Goal: Check status: Check status

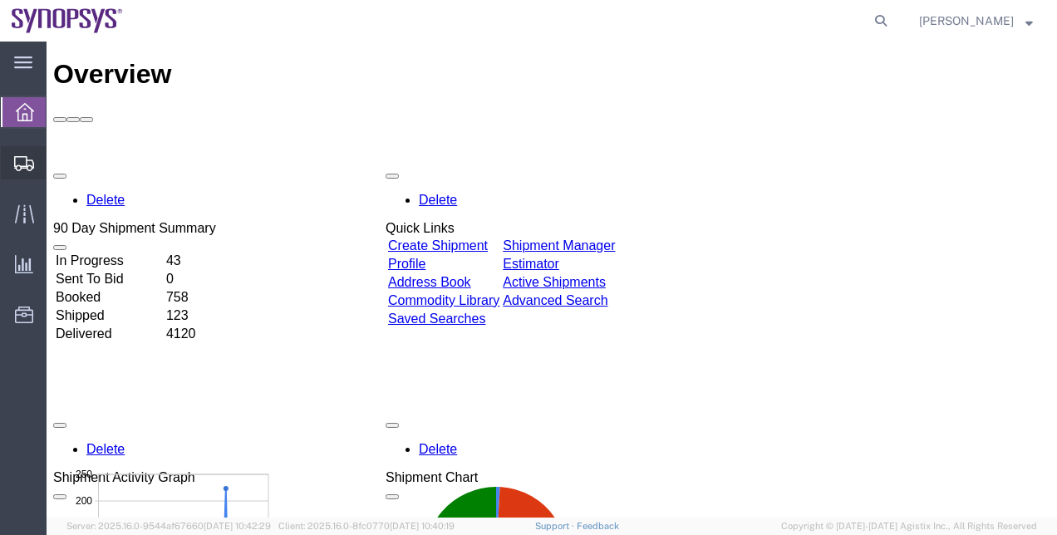
click at [0, 0] on span "Shipment Manager" at bounding box center [0, 0] width 0 height 0
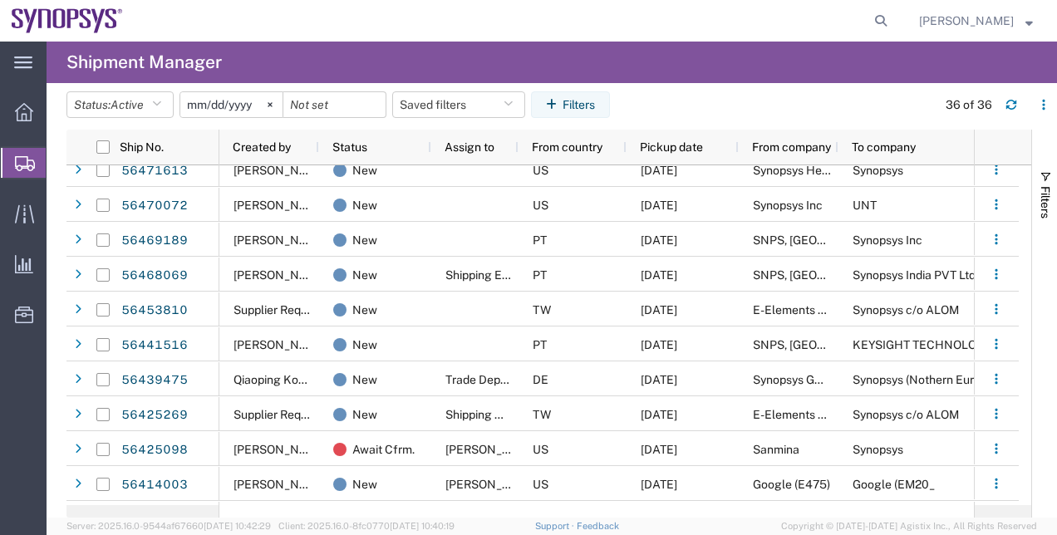
scroll to position [248, 0]
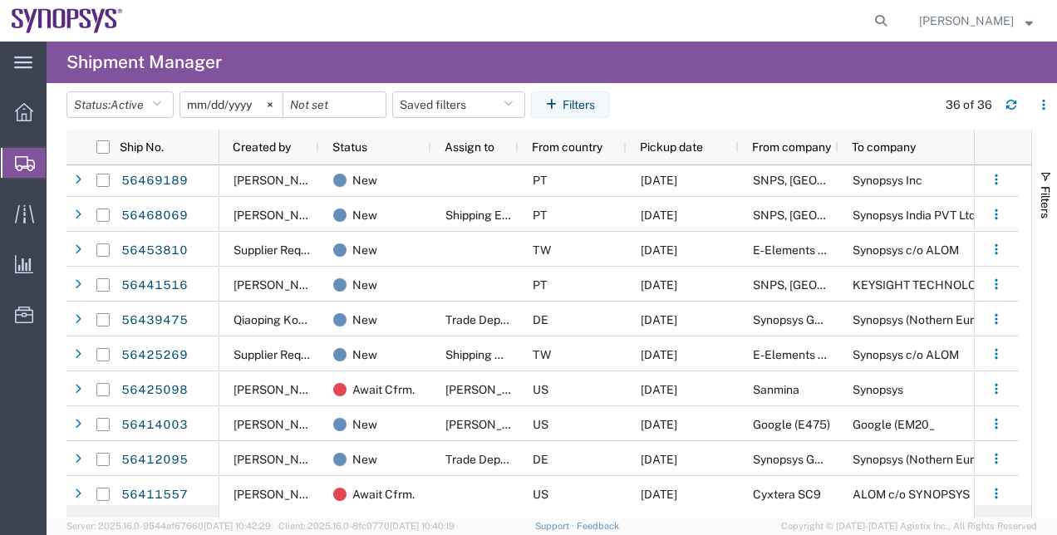
click at [1037, 365] on div "Filters" at bounding box center [1044, 324] width 25 height 388
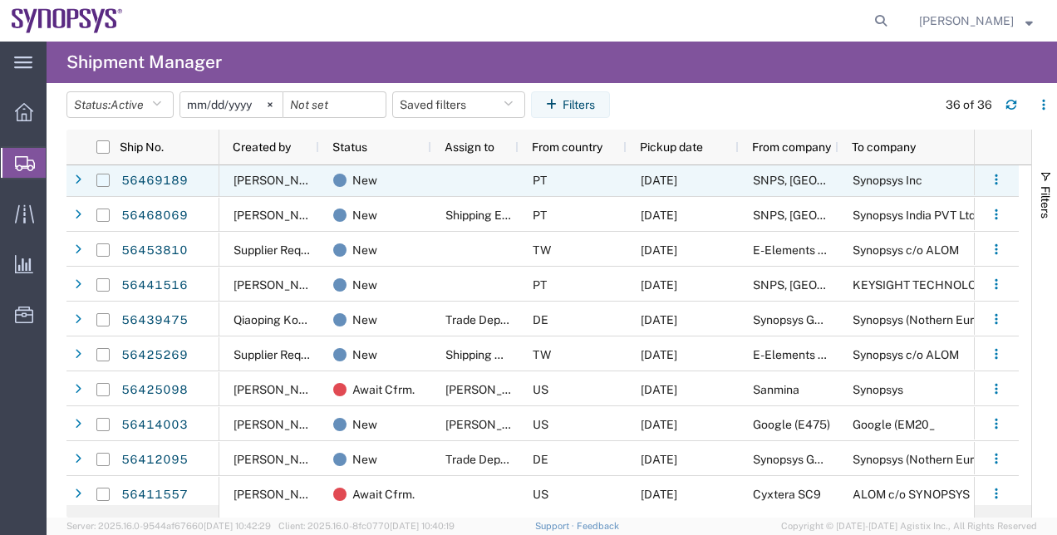
click at [106, 178] on input "Press Space to toggle row selection (unchecked)" at bounding box center [102, 180] width 13 height 13
checkbox input "true"
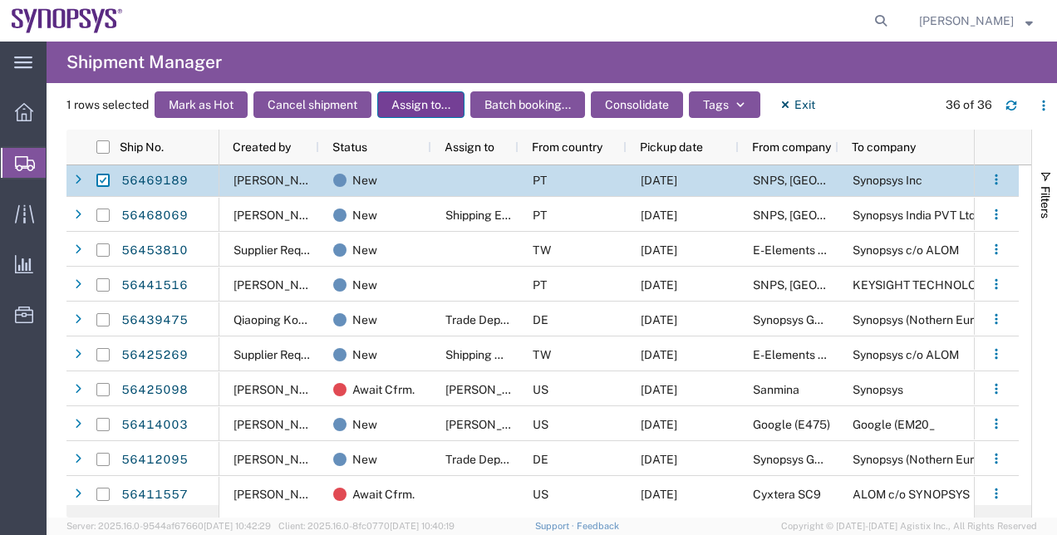
click at [453, 106] on button "Assign to..." at bounding box center [420, 104] width 87 height 27
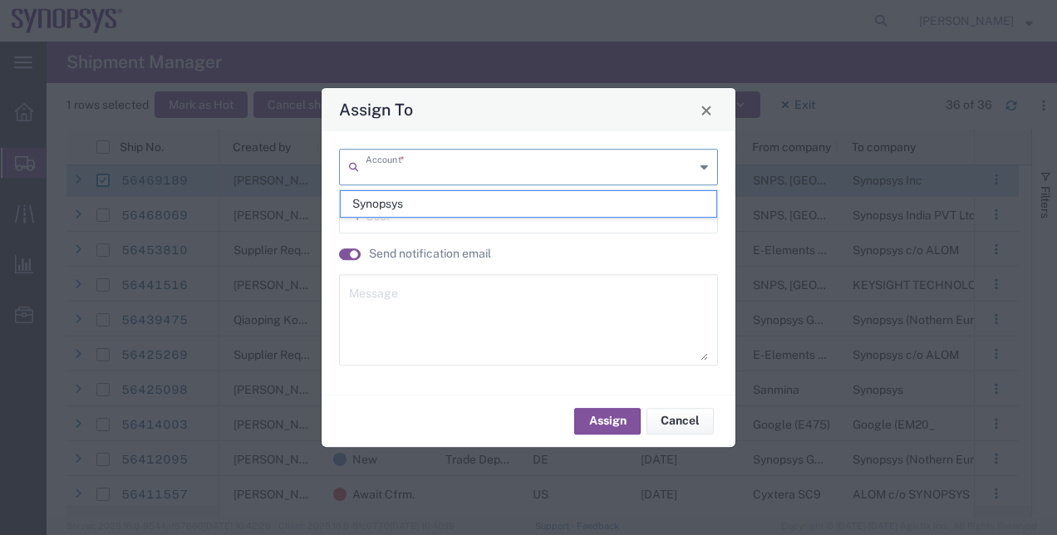
click at [450, 174] on input "text" at bounding box center [530, 165] width 329 height 29
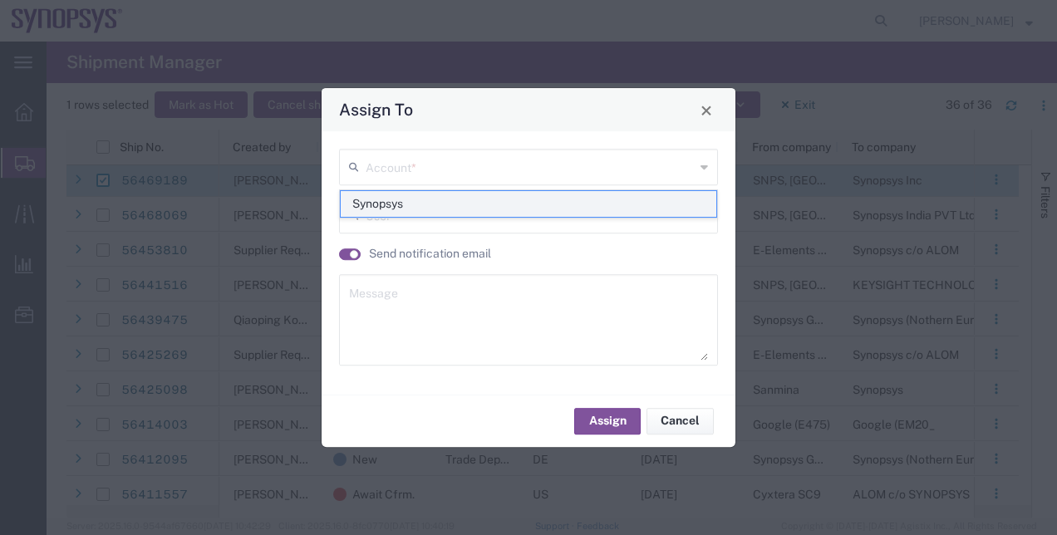
click at [382, 202] on span "Synopsys" at bounding box center [529, 204] width 376 height 26
type input "Synopsys"
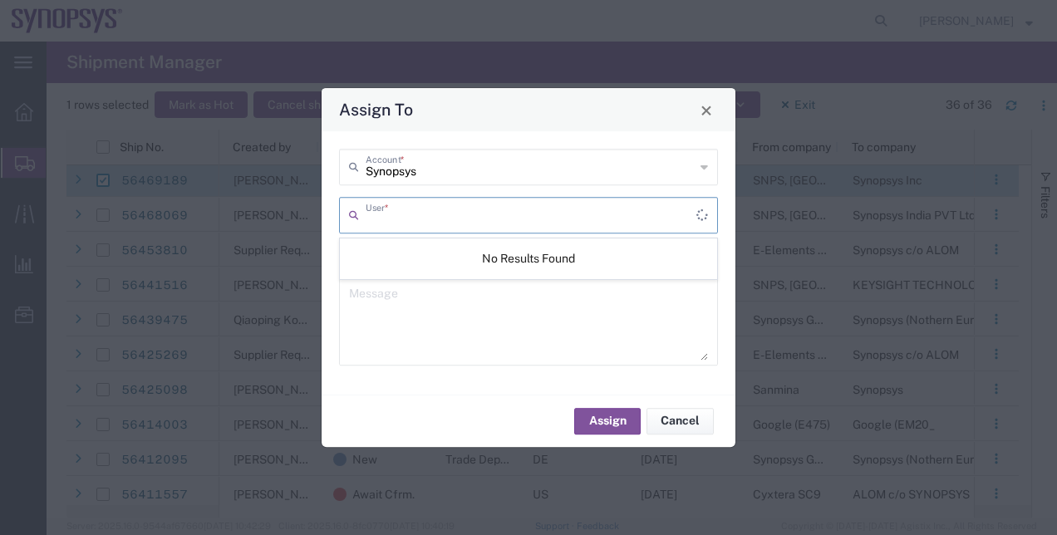
click at [396, 221] on input "text" at bounding box center [531, 213] width 331 height 29
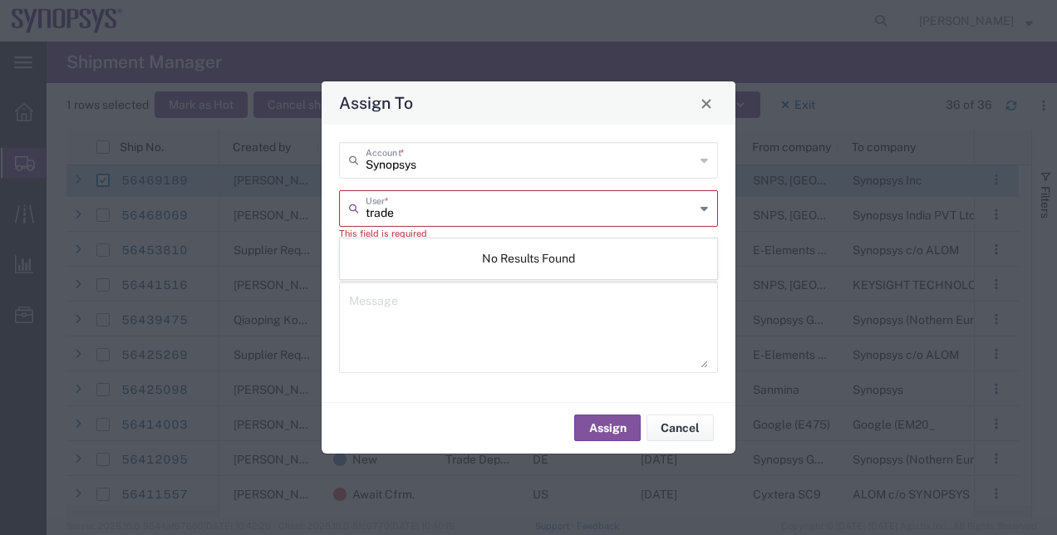
type input "trade"
click at [418, 316] on textarea at bounding box center [528, 326] width 359 height 81
type textarea "."
click at [413, 217] on input "text" at bounding box center [530, 207] width 329 height 29
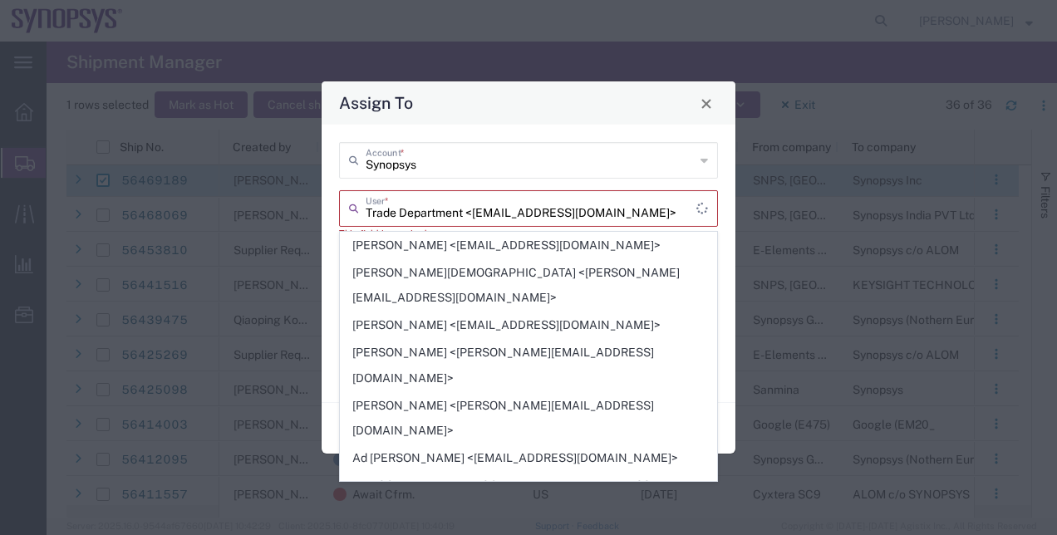
click at [594, 218] on input "Trade Department <trade@synopsys.com>" at bounding box center [531, 207] width 331 height 29
drag, startPoint x: 594, startPoint y: 218, endPoint x: 356, endPoint y: 204, distance: 238.0
click at [356, 204] on div "Trade Department <trade@synopsys.com> User *" at bounding box center [528, 208] width 379 height 37
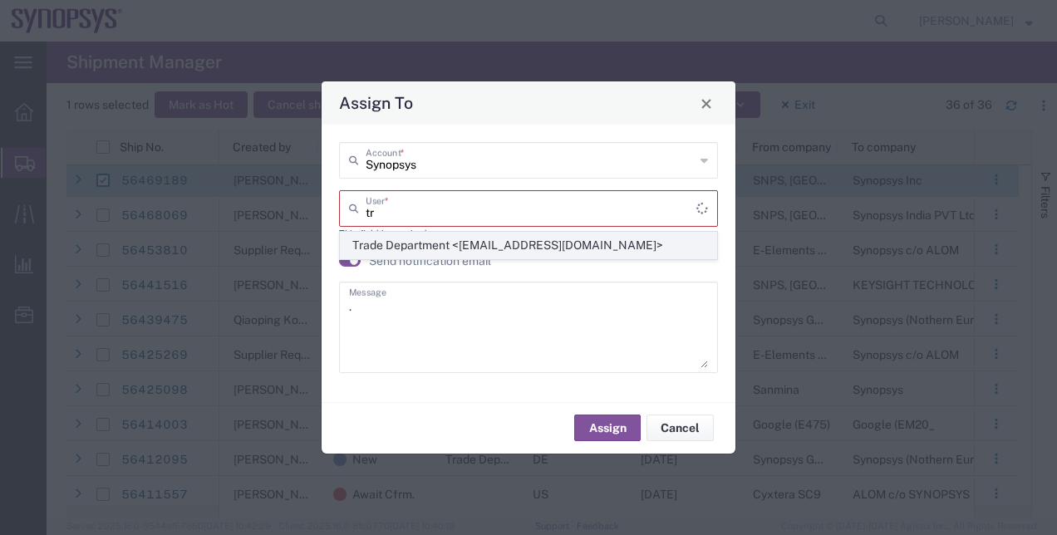
click at [415, 236] on span "Trade Department <trade@synopsys.com>" at bounding box center [529, 246] width 376 height 26
type input "Trade Department <trade@synopsys.com>"
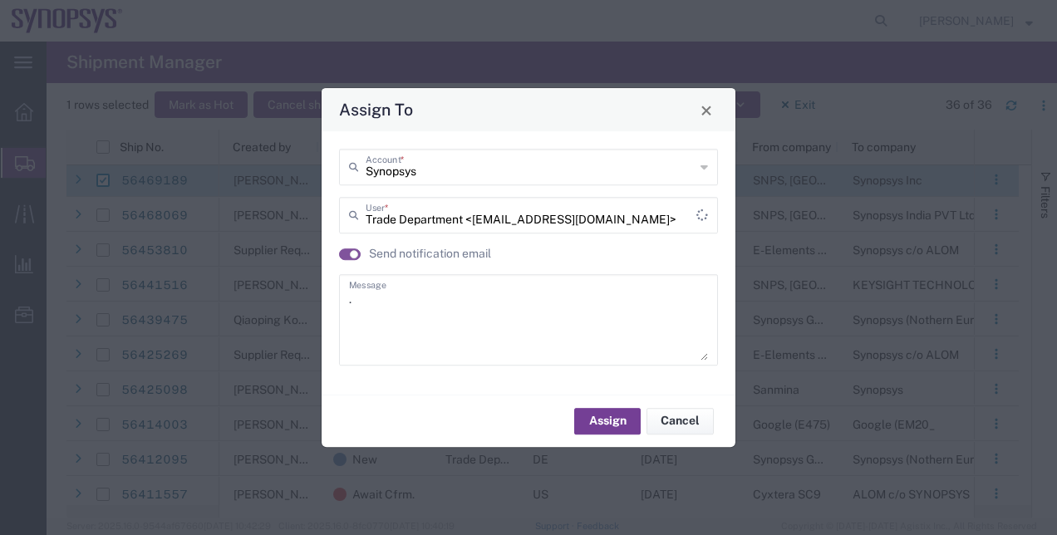
click at [611, 427] on button "Assign" at bounding box center [607, 421] width 66 height 27
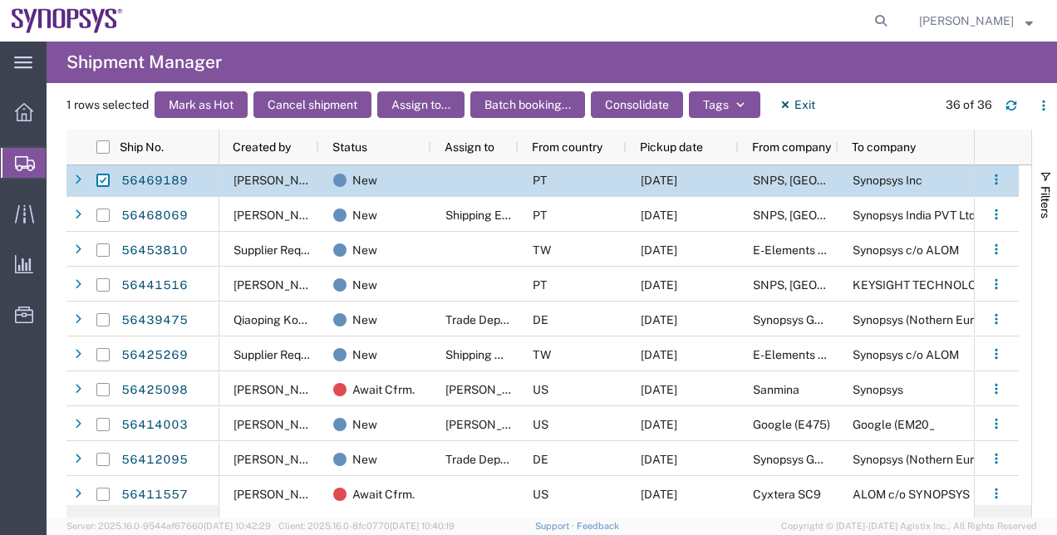
click at [1010, 72] on agx-page-header "Shipment Manager" at bounding box center [552, 63] width 1010 height 42
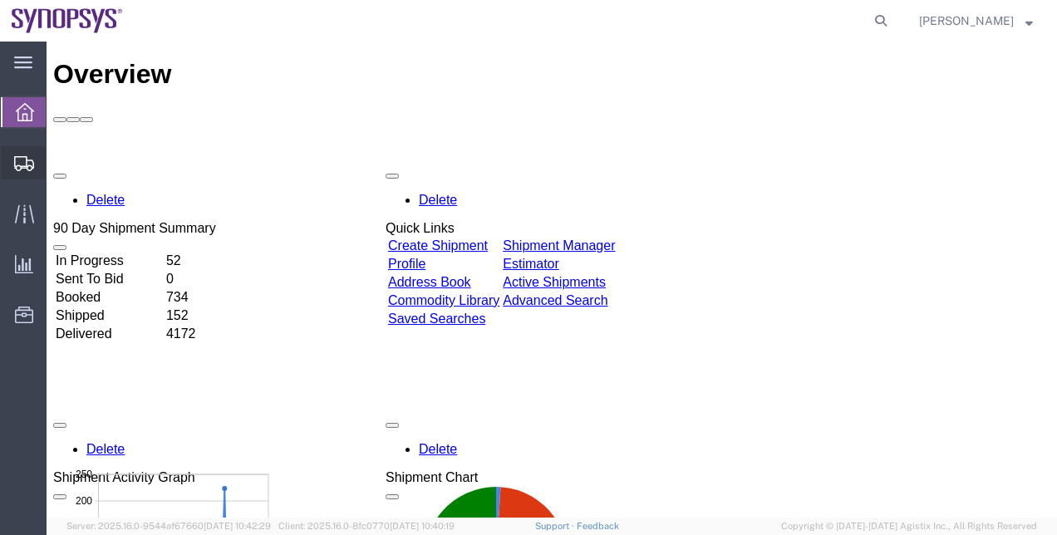
click at [0, 0] on span "Shipment Manager" at bounding box center [0, 0] width 0 height 0
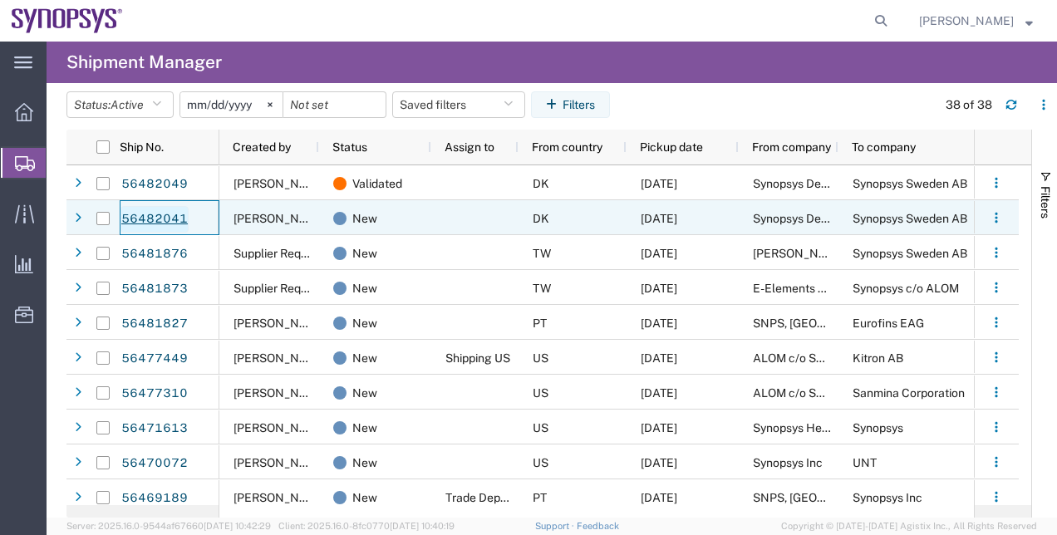
click at [176, 219] on link "56482041" at bounding box center [154, 219] width 68 height 27
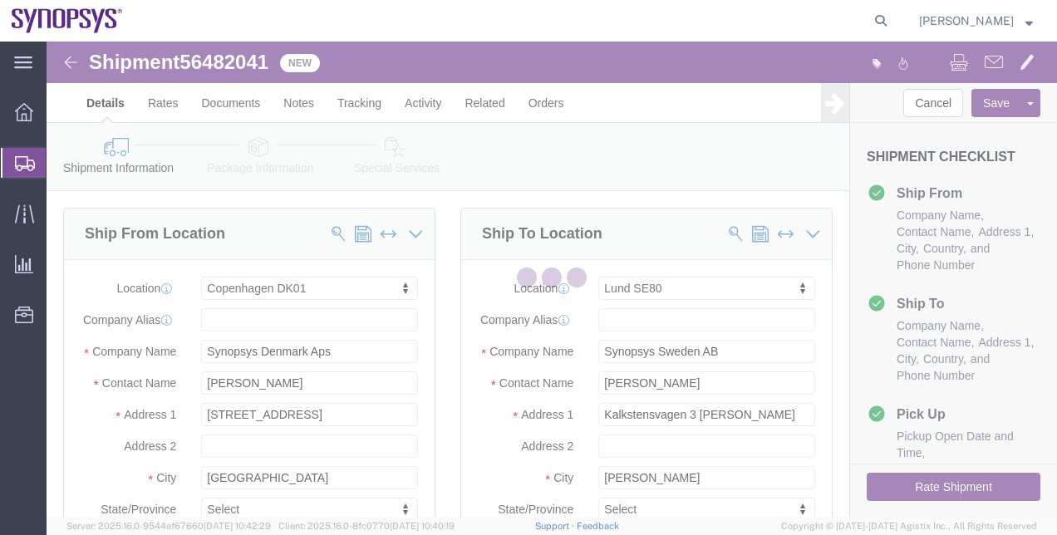
select select "63102"
select select "63156"
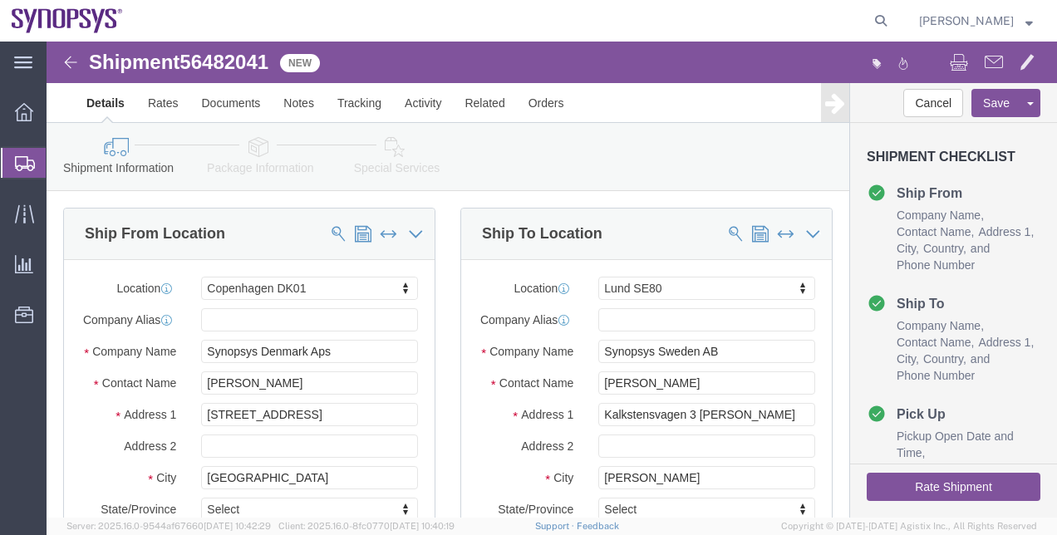
click icon
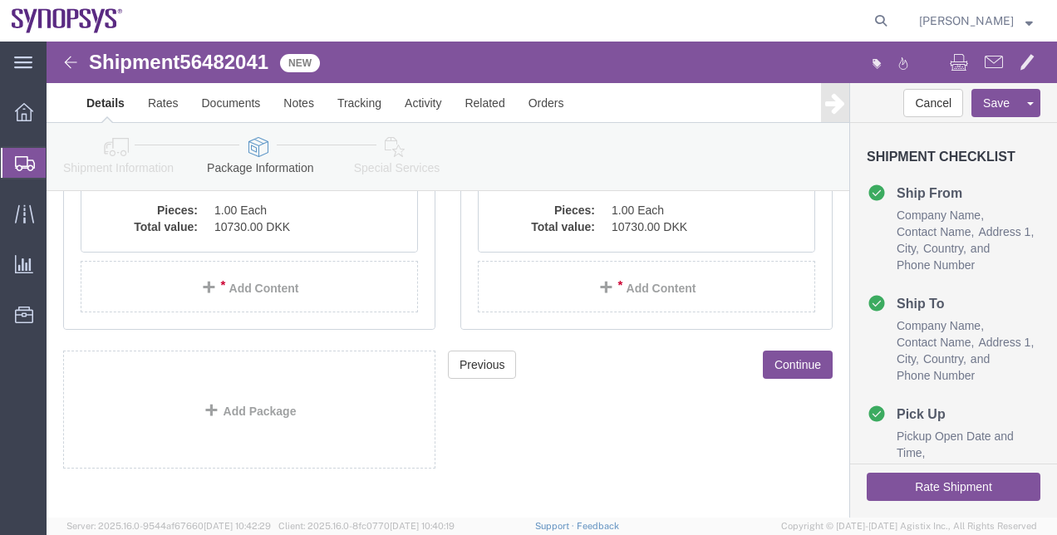
scroll to position [339, 0]
click link "Special Services"
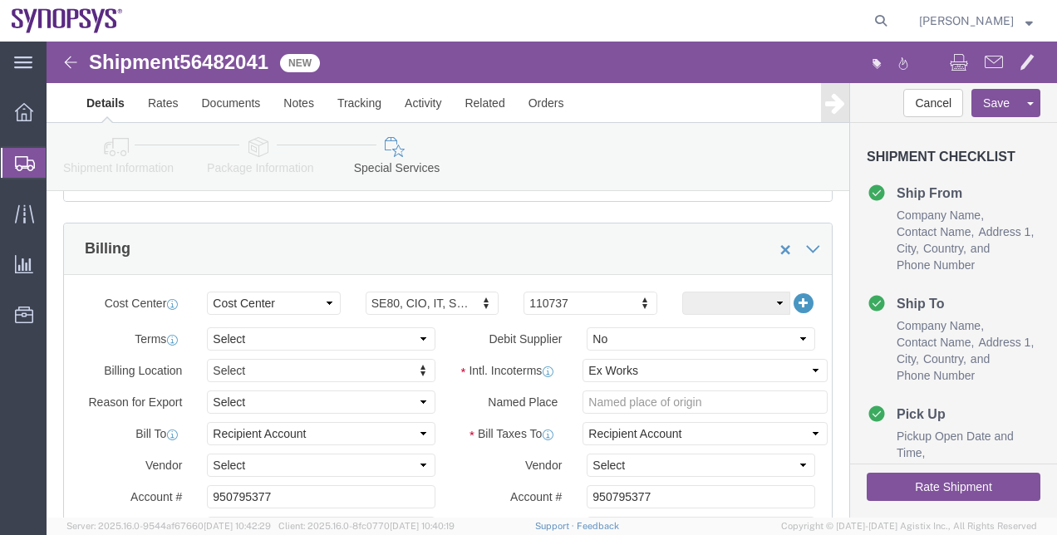
scroll to position [729, 0]
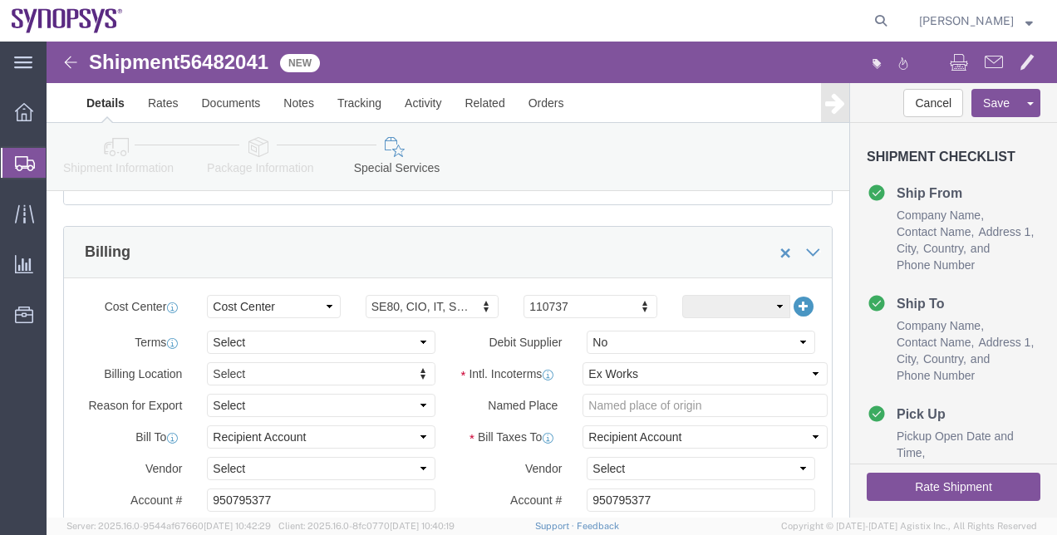
click link "Package Information"
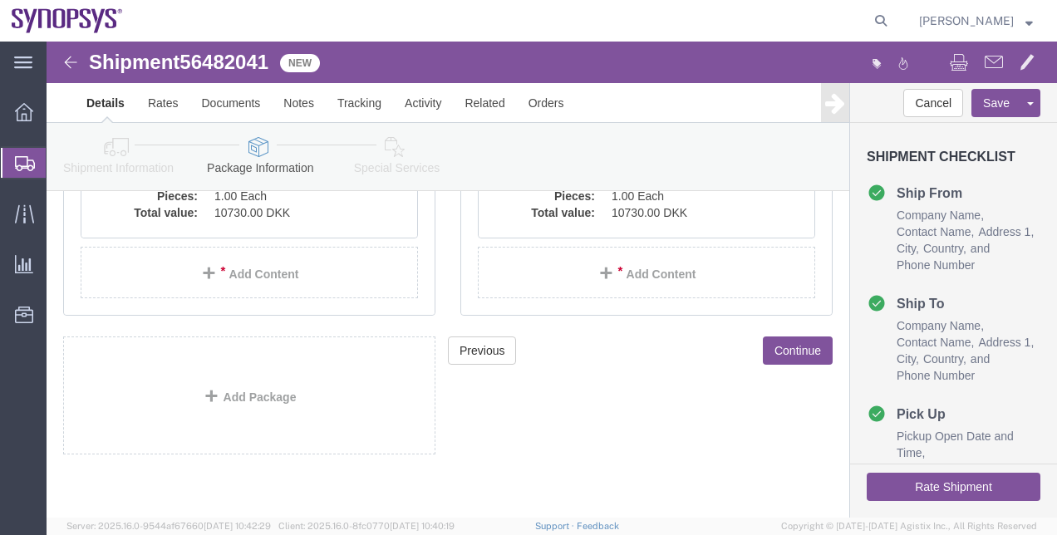
scroll to position [348, 0]
click dd "10730.00 DKK"
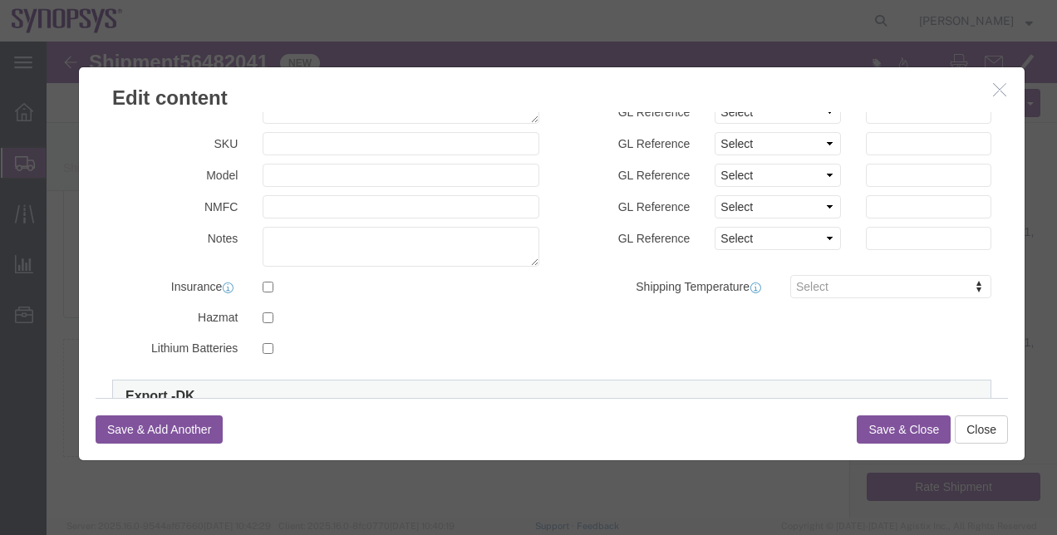
scroll to position [174, 0]
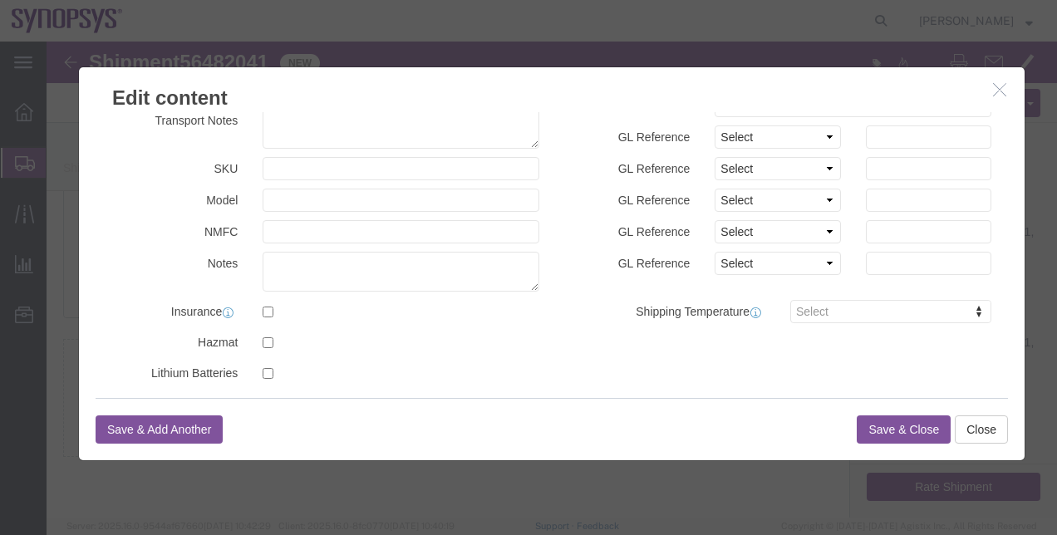
click button "button"
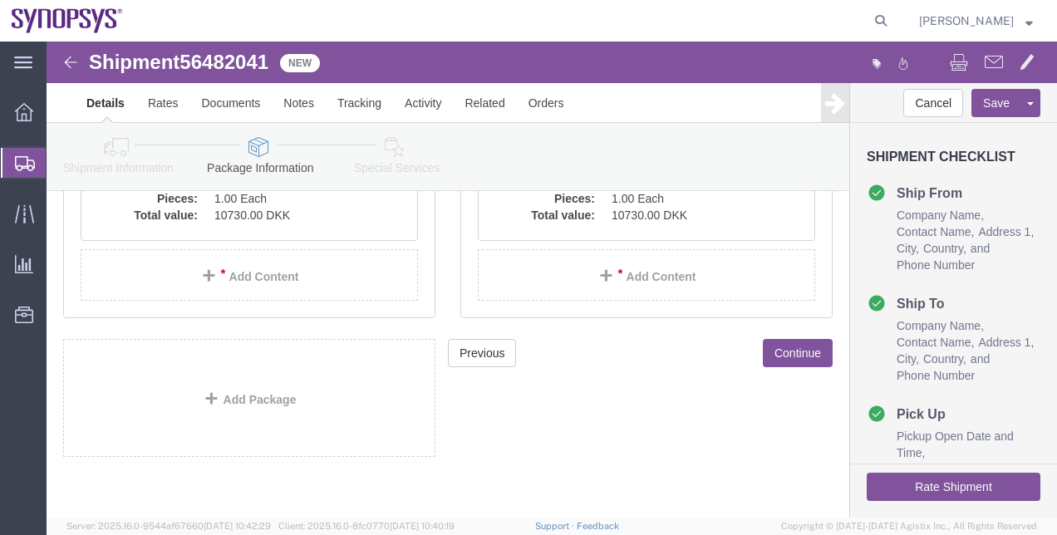
click button "Rate Shipment"
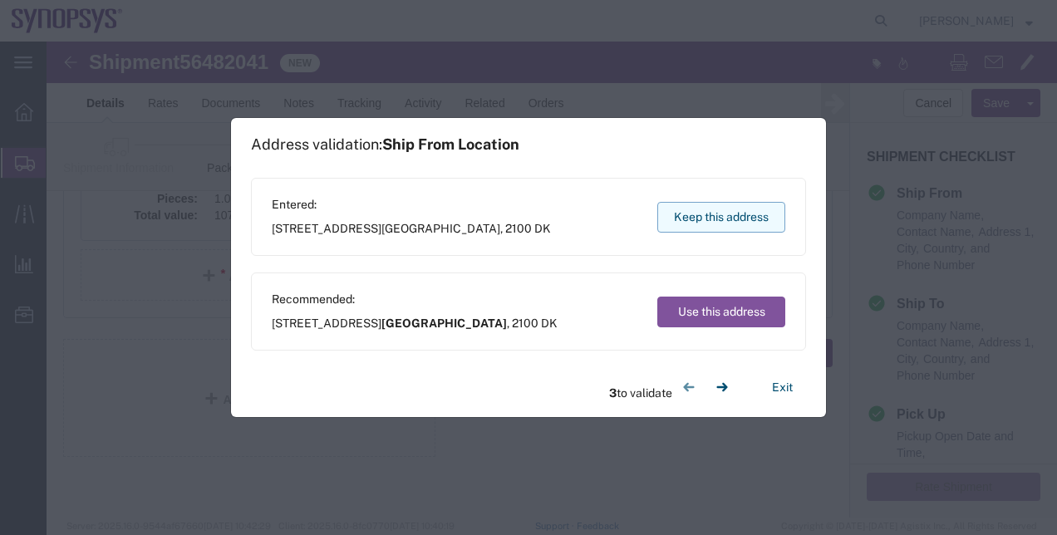
click at [753, 226] on button "Keep this address" at bounding box center [721, 217] width 128 height 31
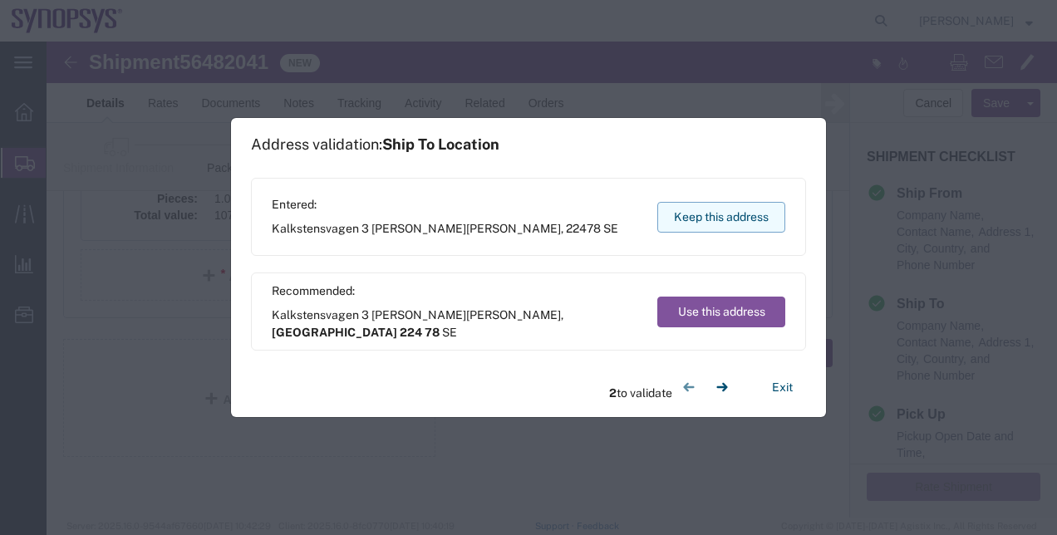
click at [753, 226] on button "Keep this address" at bounding box center [721, 217] width 128 height 31
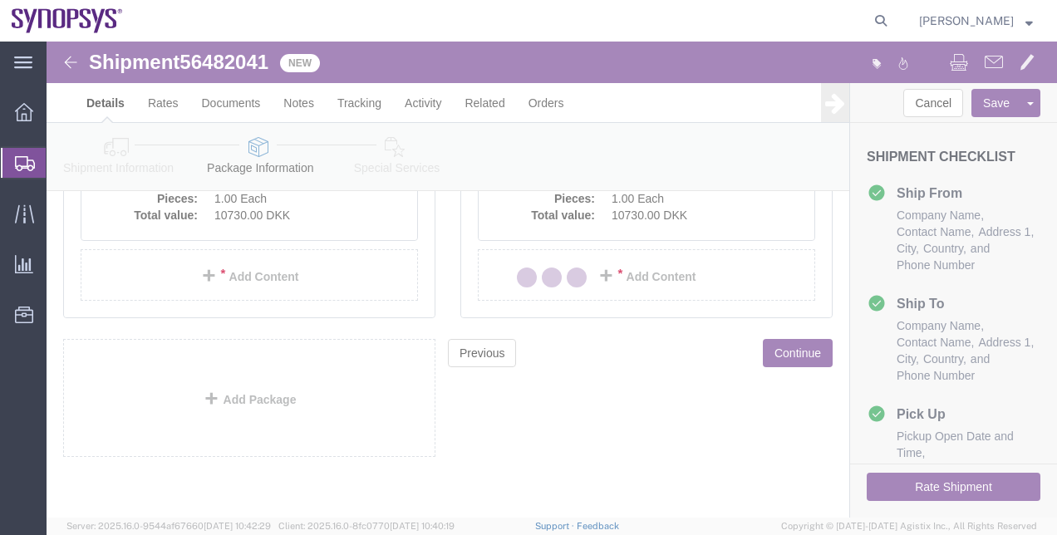
select select
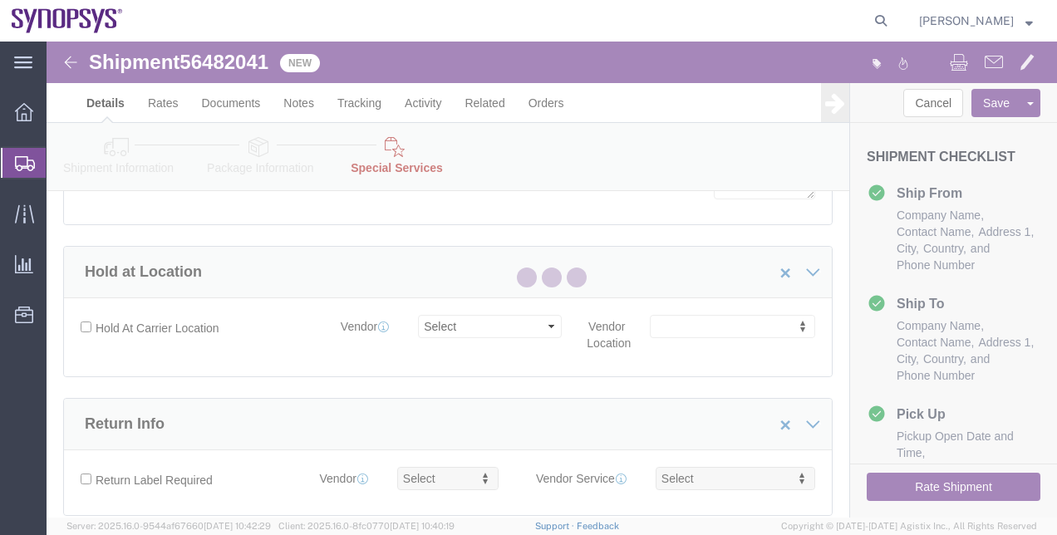
select select "COSTCENTER"
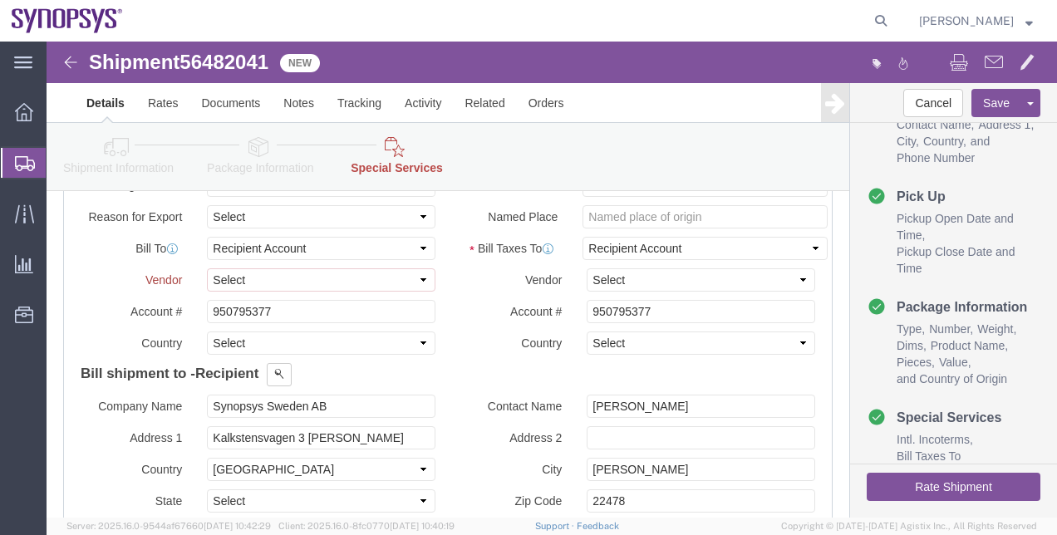
scroll to position [961, 0]
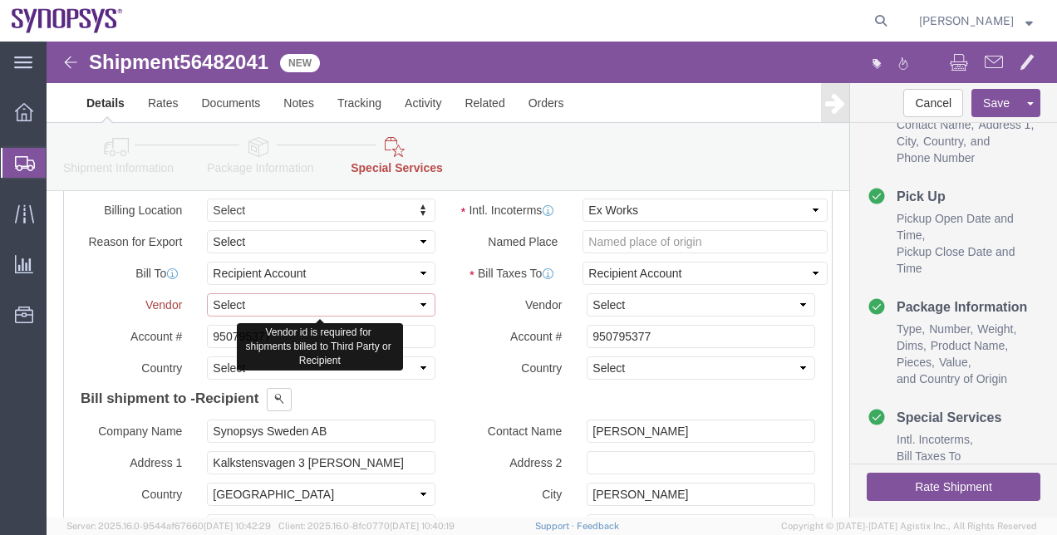
click select "Select DHL FedEx Express UPS"
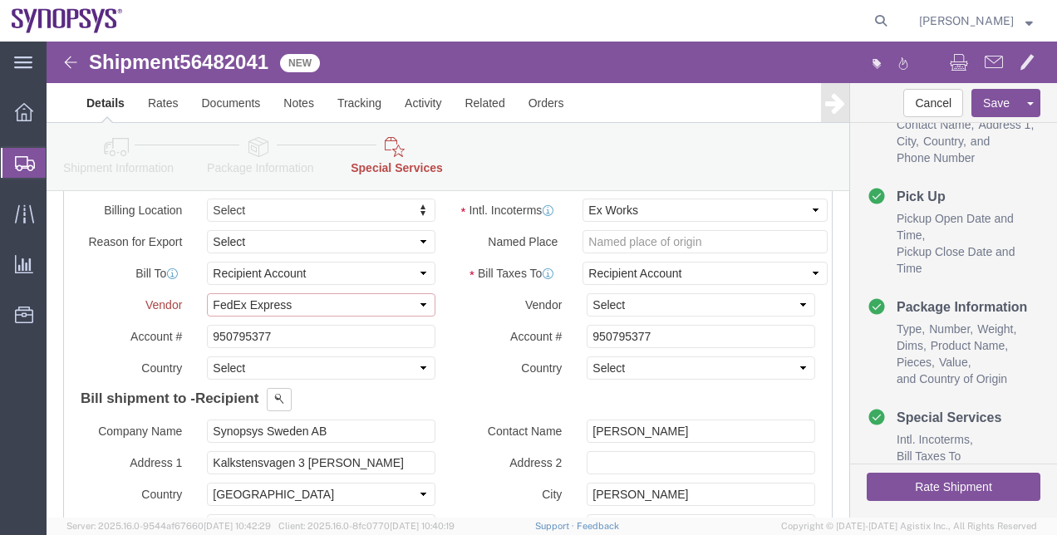
click select "Select DHL FedEx Express UPS"
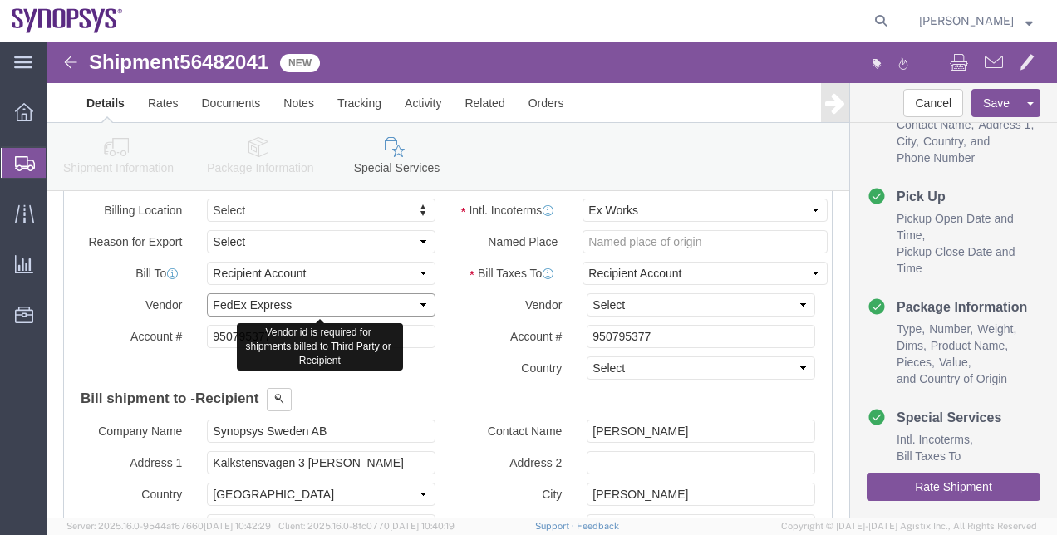
click select "Select DHL FedEx Express UPS"
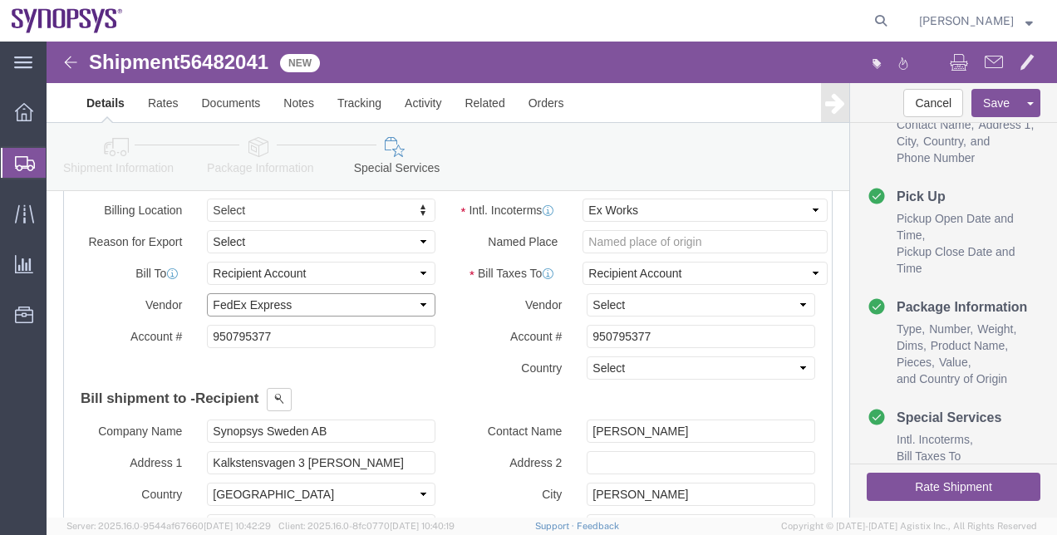
select select "DHL"
click select "Select DHL FedEx Express UPS"
drag, startPoint x: 640, startPoint y: 289, endPoint x: 507, endPoint y: 276, distance: 133.6
click div "Intl. Incoterms Select Carriage Insurance Paid Carriage Paid To Cost and Freigh…"
drag, startPoint x: 226, startPoint y: 291, endPoint x: 125, endPoint y: 284, distance: 101.6
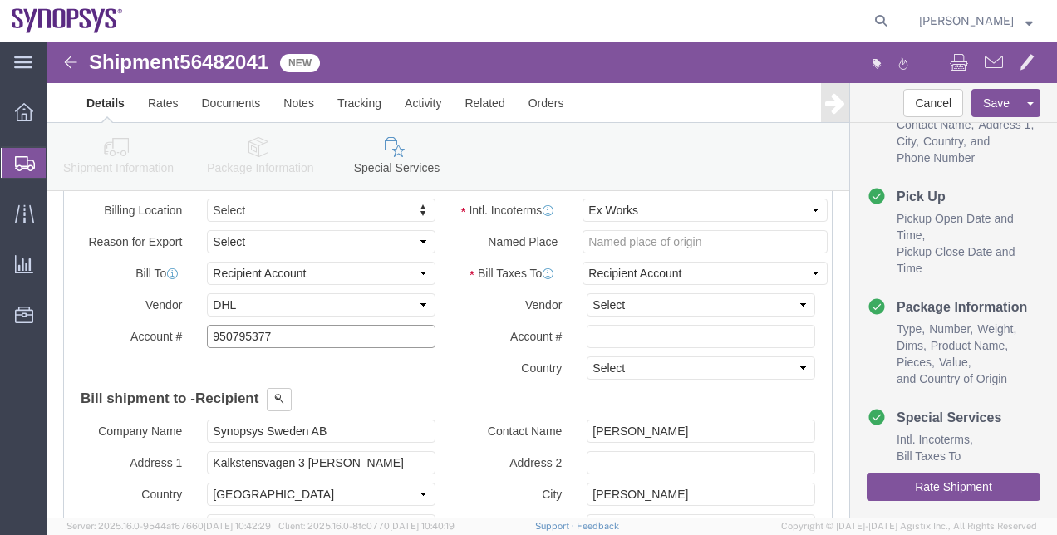
click div "Account # 950795377"
click button "Rate Shipment"
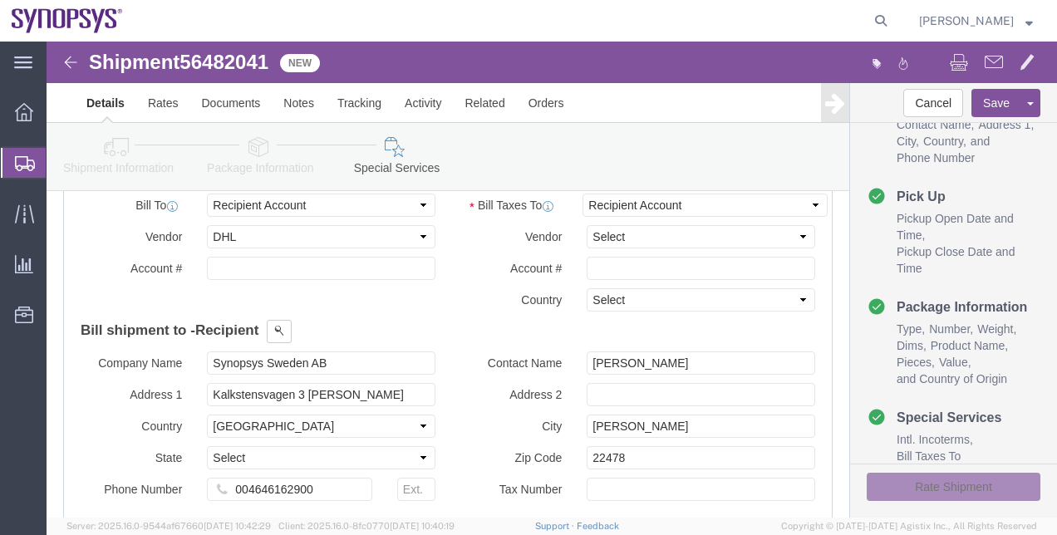
scroll to position [894, 0]
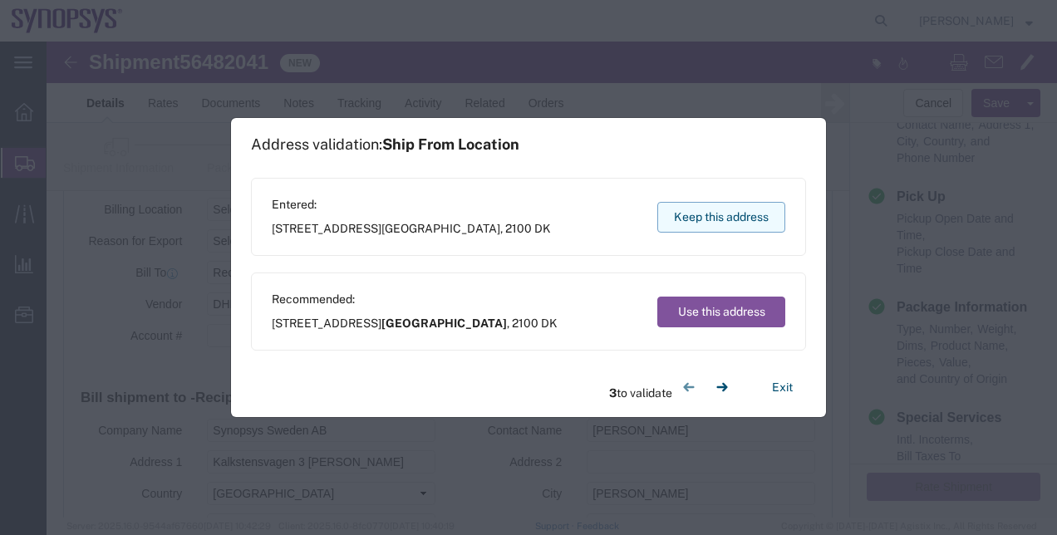
click at [714, 210] on button "Keep this address" at bounding box center [721, 217] width 128 height 31
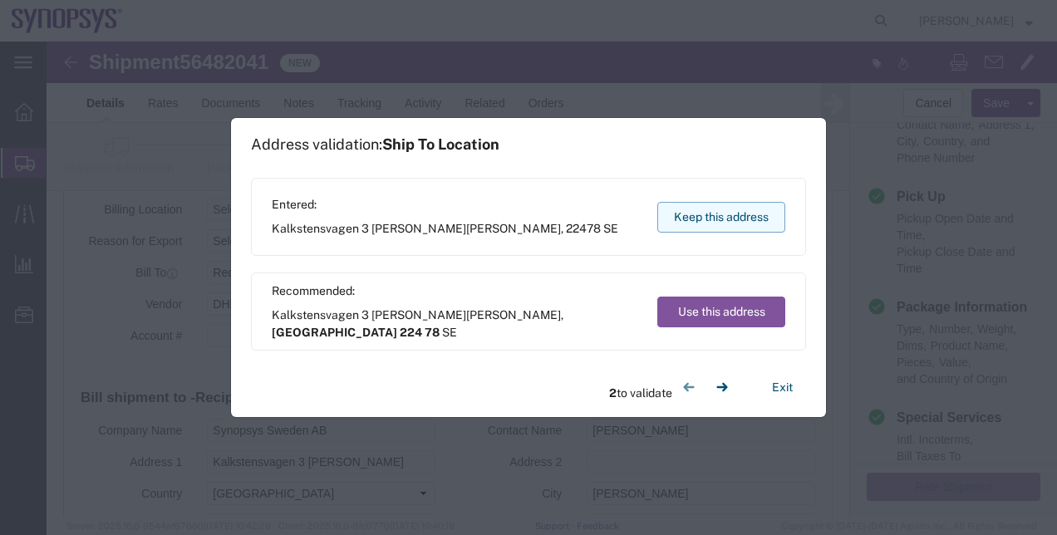
click at [714, 210] on button "Keep this address" at bounding box center [721, 217] width 128 height 31
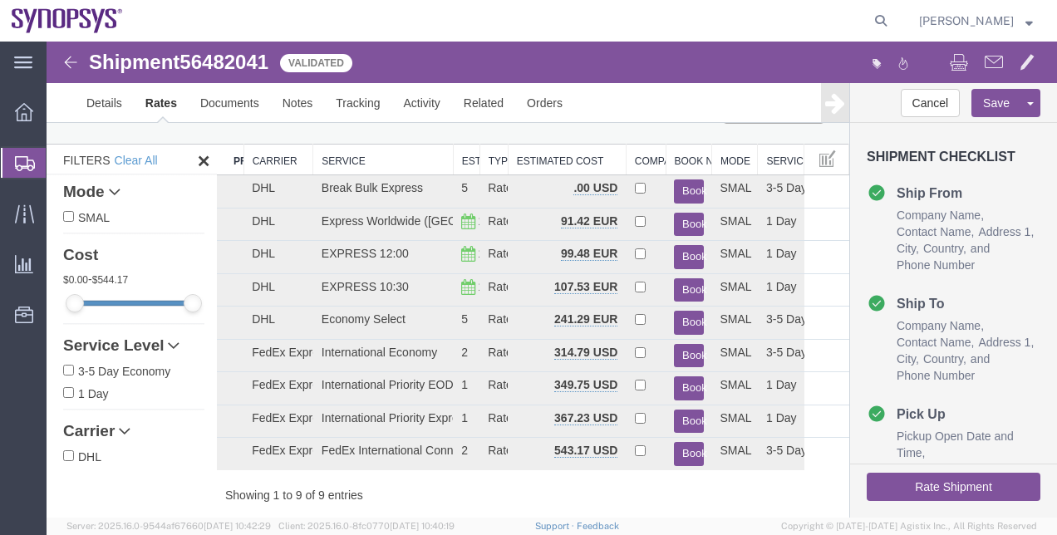
scroll to position [45, 0]
click at [674, 223] on button "Book" at bounding box center [688, 225] width 29 height 24
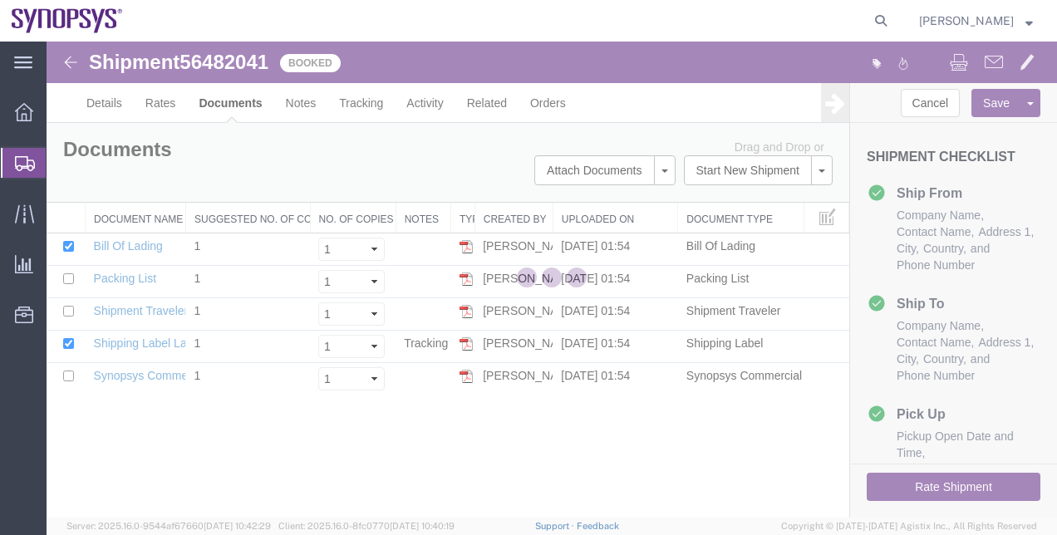
scroll to position [0, 0]
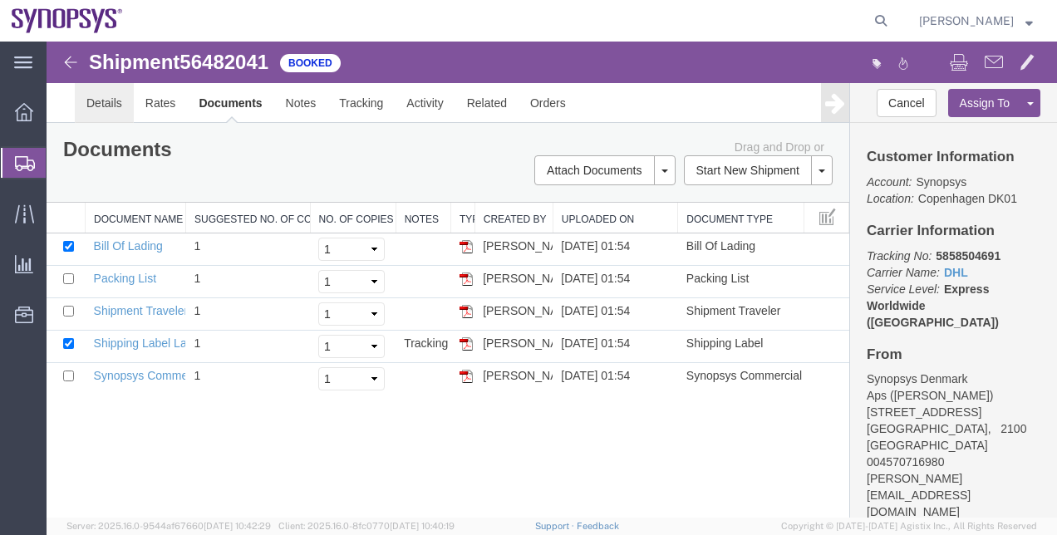
click at [118, 119] on link "Details" at bounding box center [104, 103] width 59 height 40
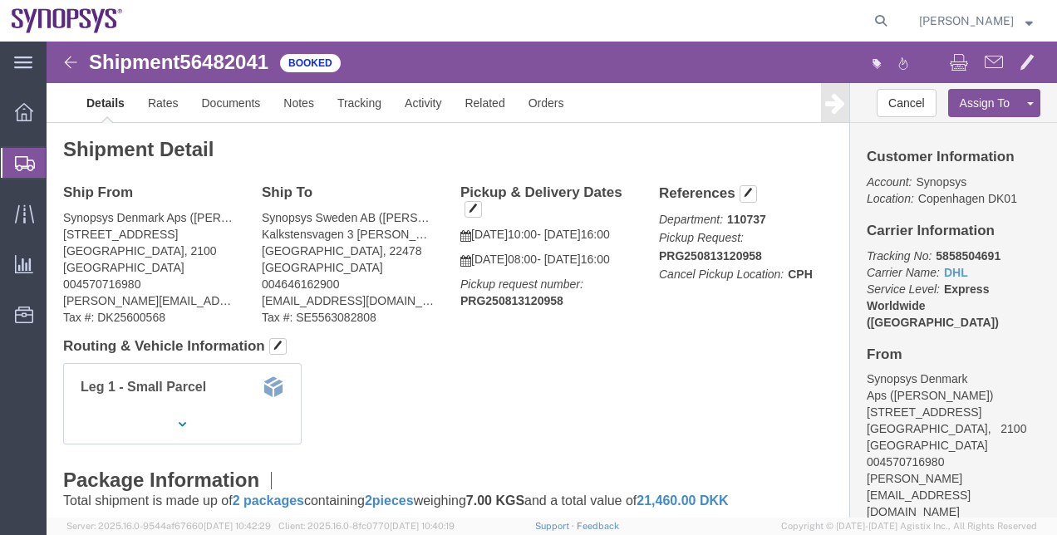
click at [0, 0] on span "Shipment Manager" at bounding box center [0, 0] width 0 height 0
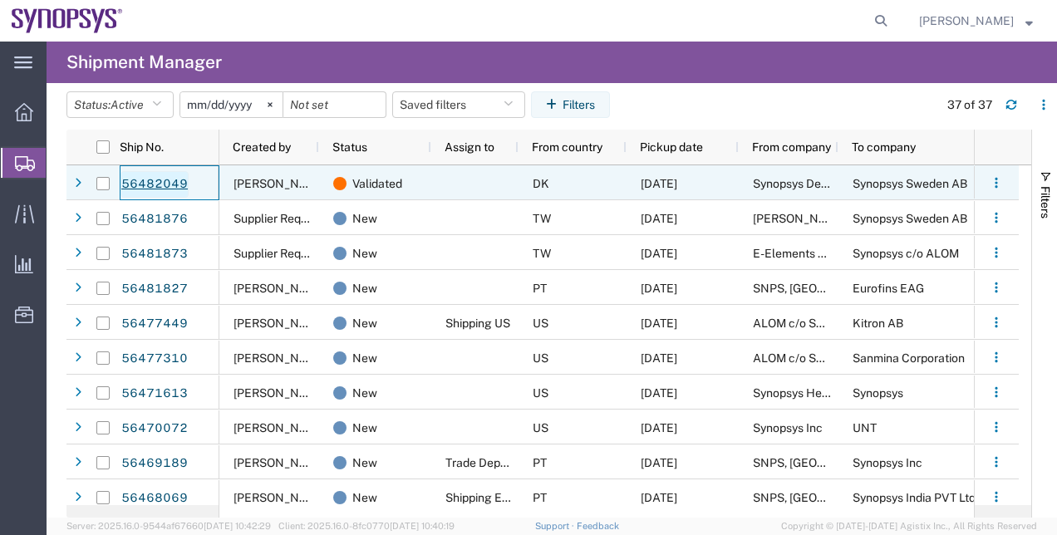
click at [145, 189] on link "56482049" at bounding box center [154, 184] width 68 height 27
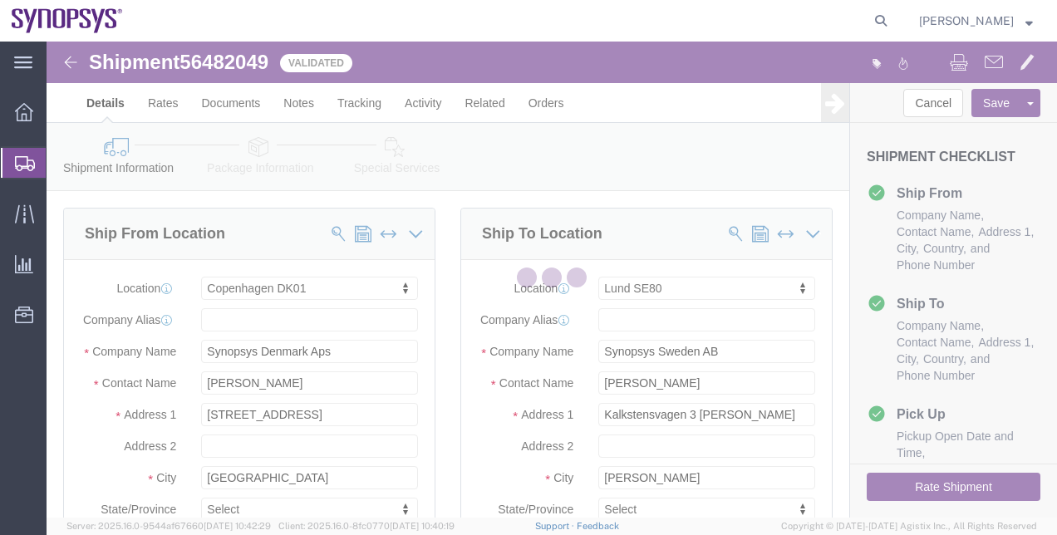
select select "63102"
select select "63156"
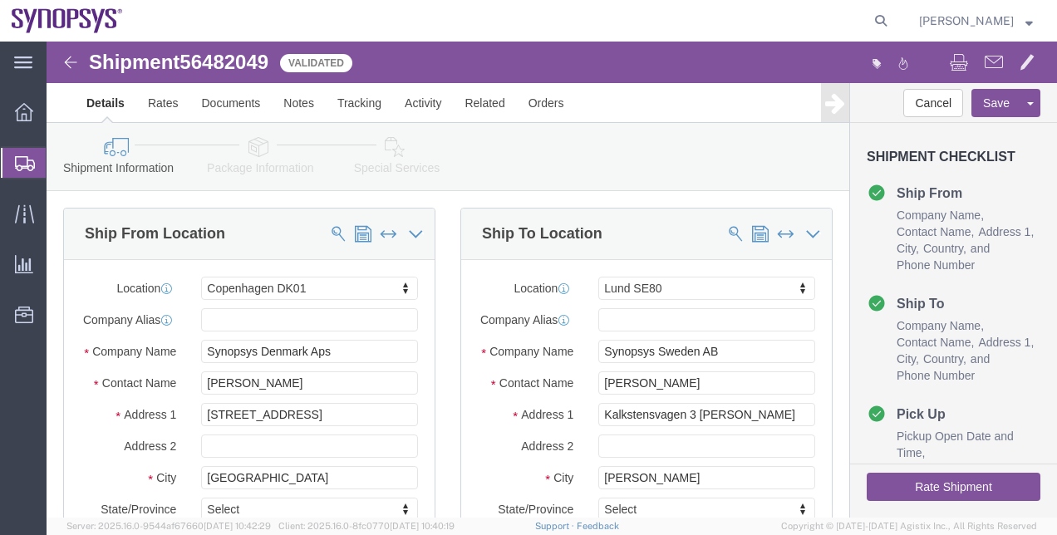
click button "Rate Shipment"
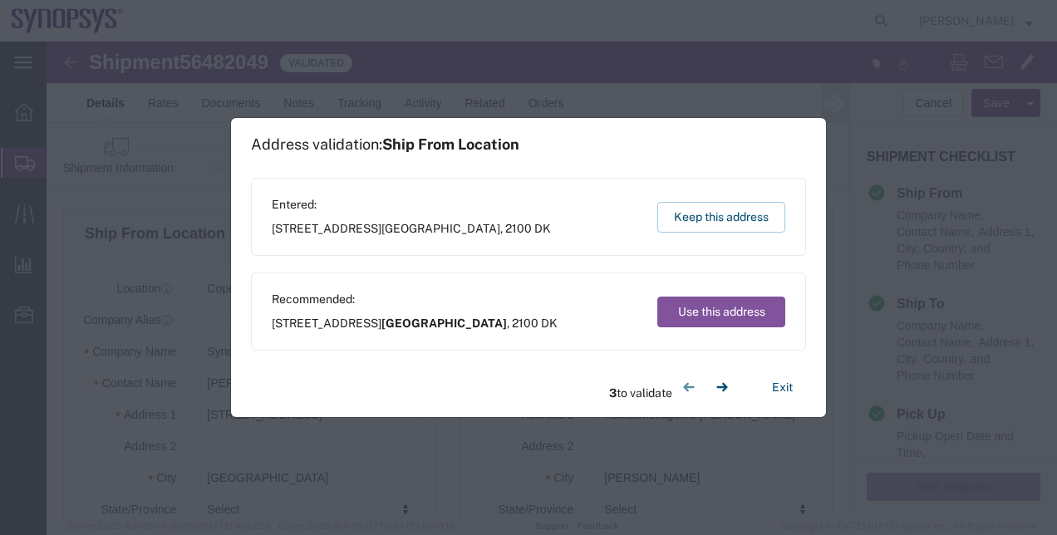
click at [735, 198] on div "Entered: Fruebjergvej 3 Copenhagen , 2100 DK Keep this address" at bounding box center [528, 217] width 555 height 78
click at [735, 211] on button "Keep this address" at bounding box center [721, 217] width 128 height 31
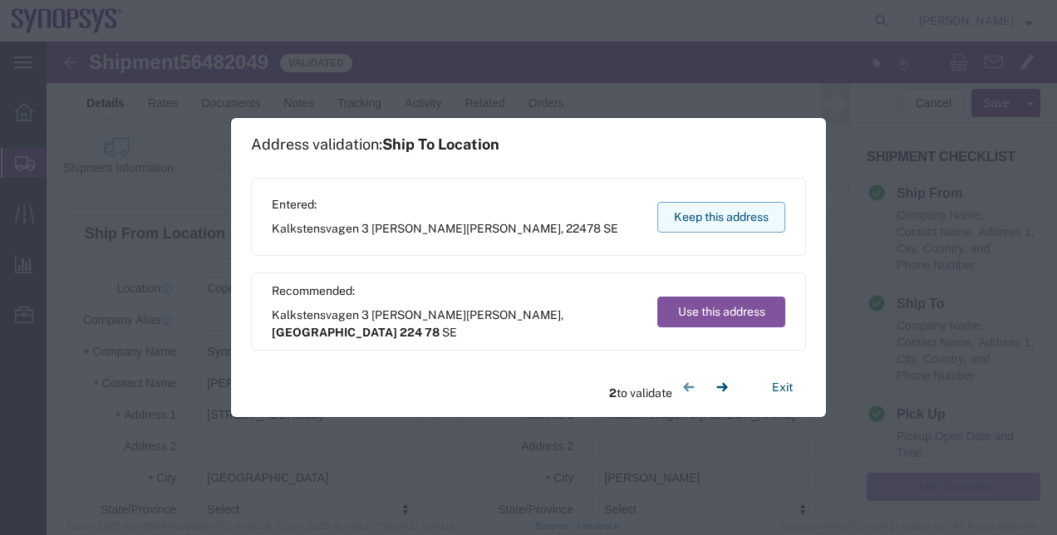
click at [735, 211] on button "Keep this address" at bounding box center [721, 217] width 128 height 31
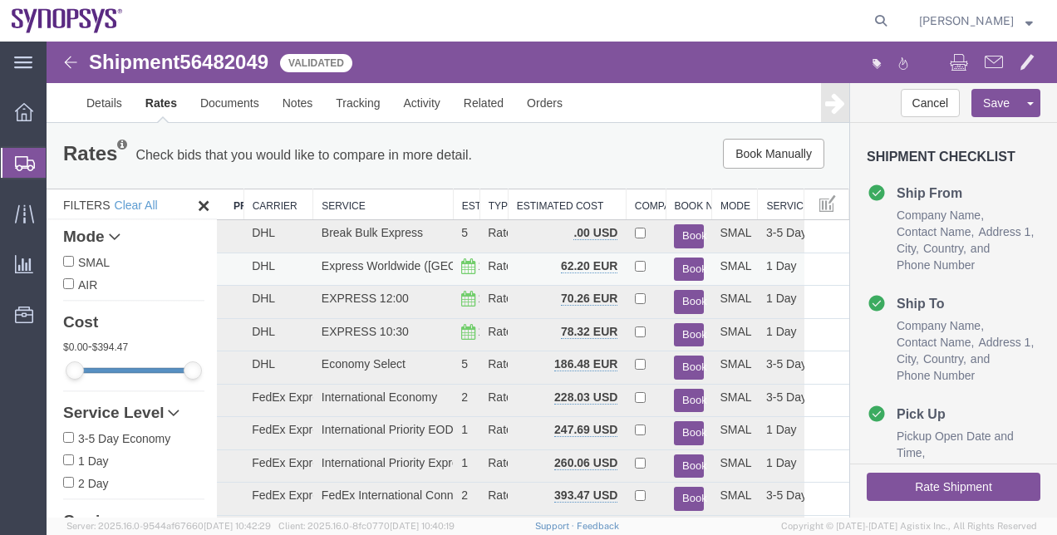
click at [685, 265] on button "Book" at bounding box center [688, 270] width 29 height 24
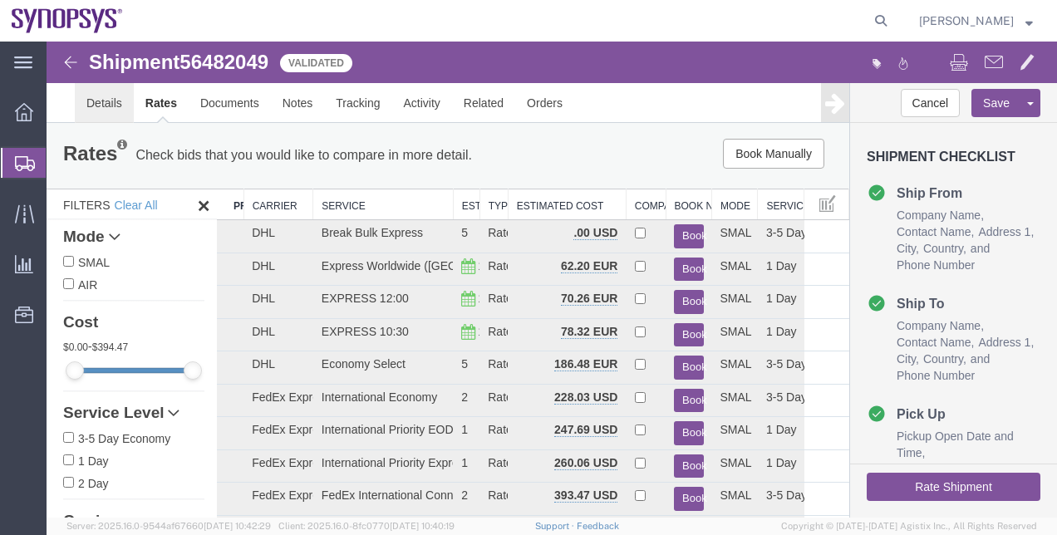
click at [123, 101] on link "Details" at bounding box center [104, 103] width 59 height 40
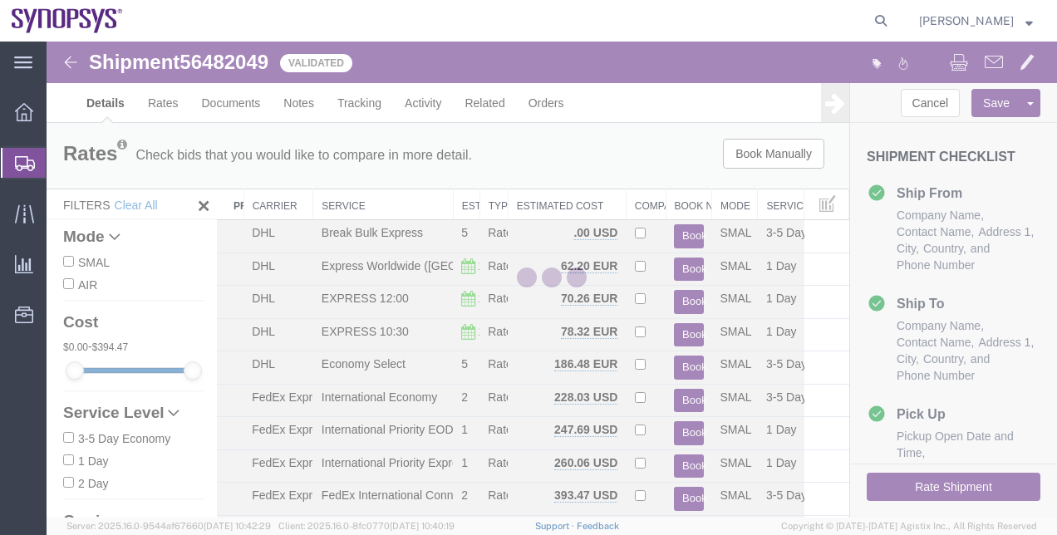
select select "63102"
select select "63156"
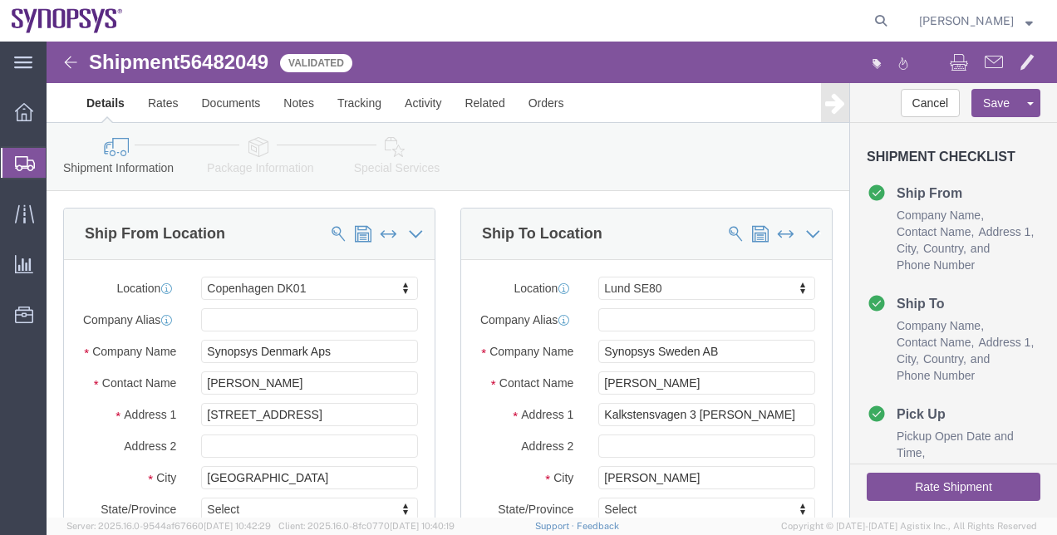
click link "Special Services"
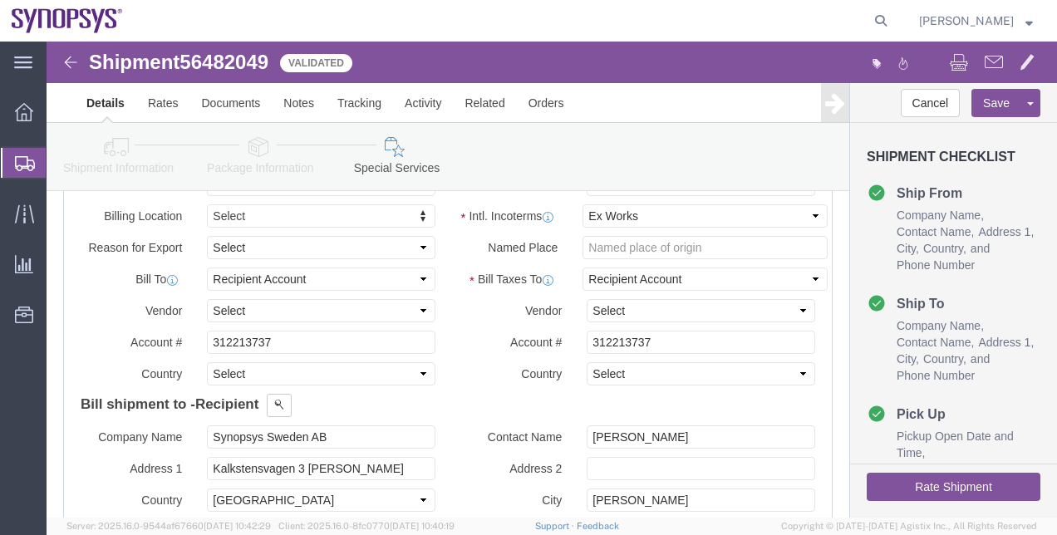
scroll to position [876, 0]
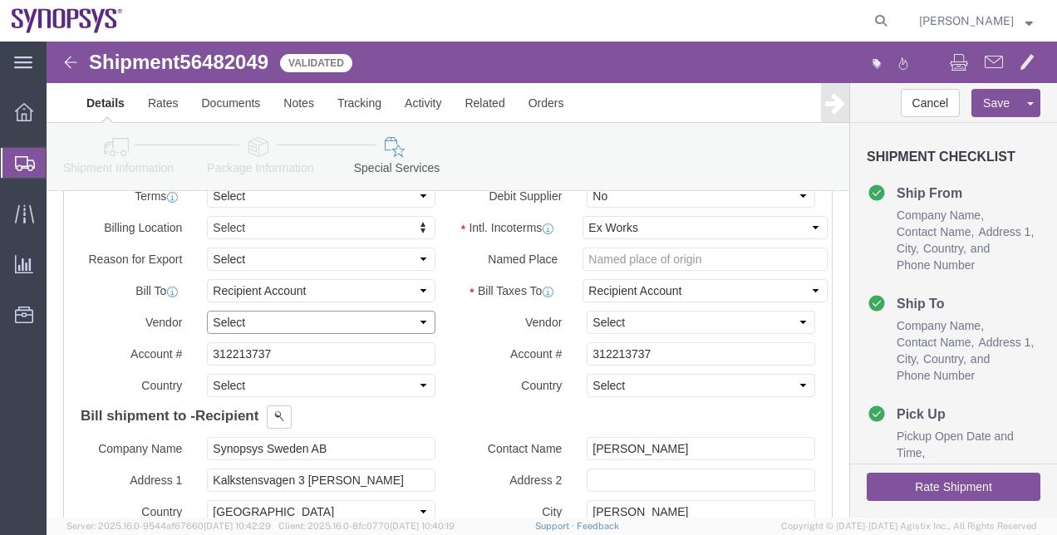
click select "Select DHL FedEx Express UPS"
select select "DHL"
click select "Select DHL FedEx Express UPS"
drag, startPoint x: 254, startPoint y: 310, endPoint x: 59, endPoint y: 282, distance: 197.2
click div "Billing Location Select Select My Profile Location Aachen DE04 Agrate Brianza I…"
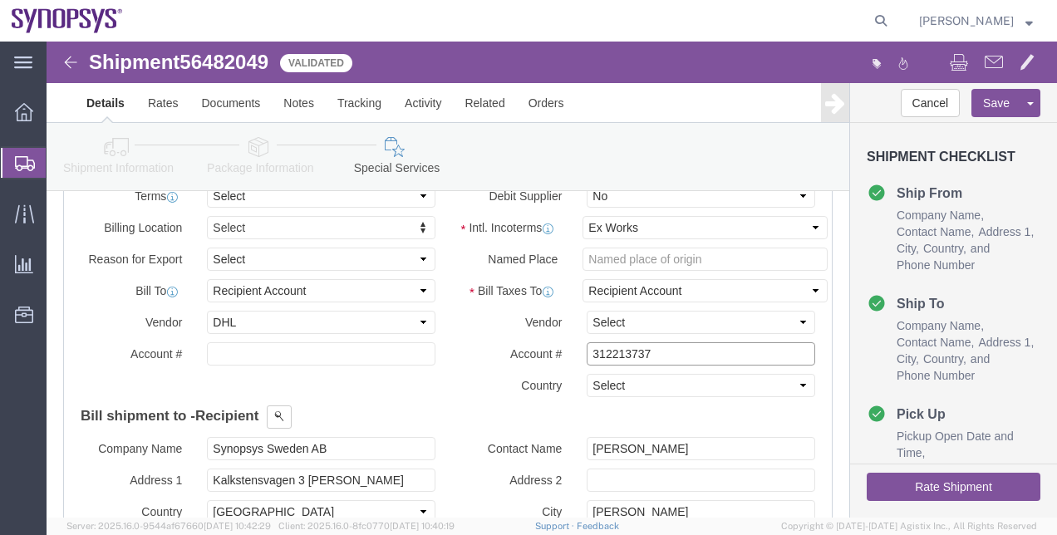
drag, startPoint x: 626, startPoint y: 301, endPoint x: 502, endPoint y: 295, distance: 123.9
click div "Intl. Incoterms Select Carriage Insurance Paid Carriage Paid To Cost and Freigh…"
click button "Rate Shipment"
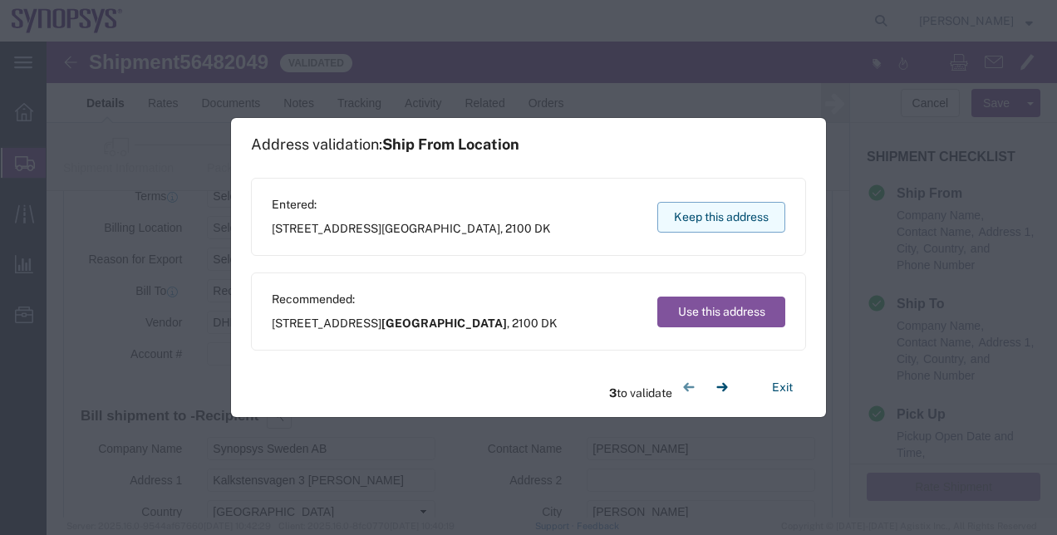
click at [754, 229] on button "Keep this address" at bounding box center [721, 217] width 128 height 31
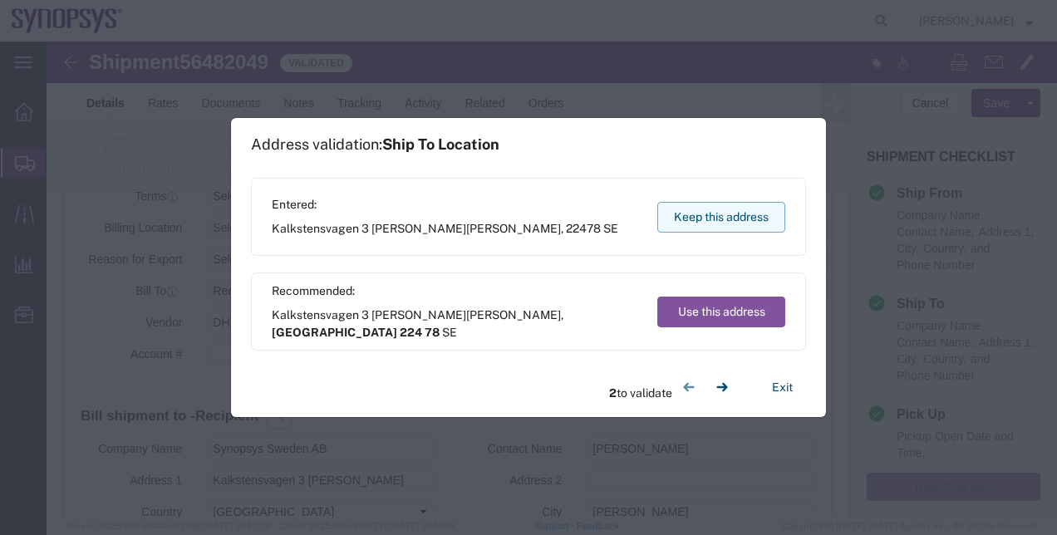
click at [754, 229] on button "Keep this address" at bounding box center [721, 217] width 128 height 31
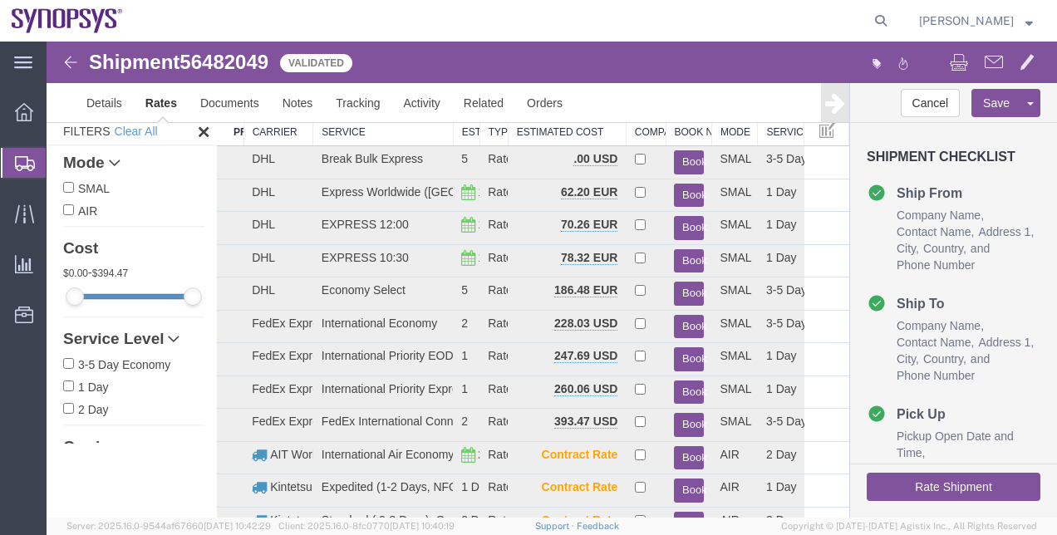
scroll to position [0, 0]
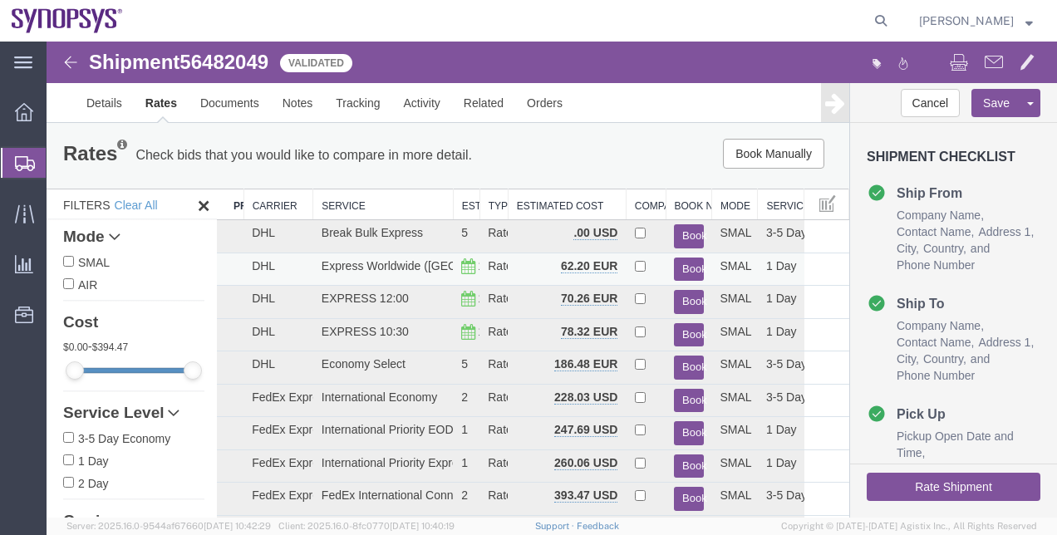
click at [675, 271] on button "Book" at bounding box center [688, 270] width 29 height 24
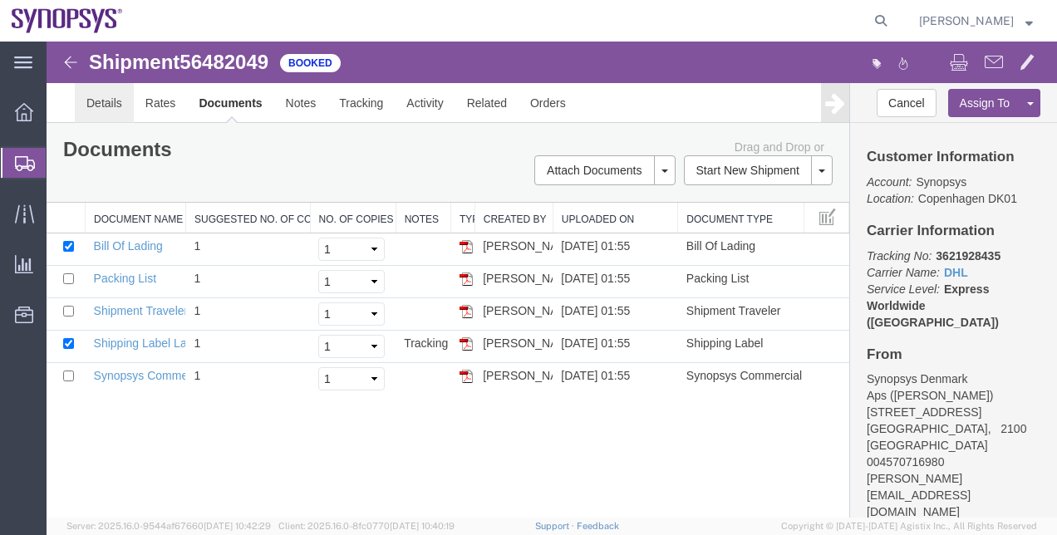
click at [89, 88] on link "Details" at bounding box center [104, 103] width 59 height 40
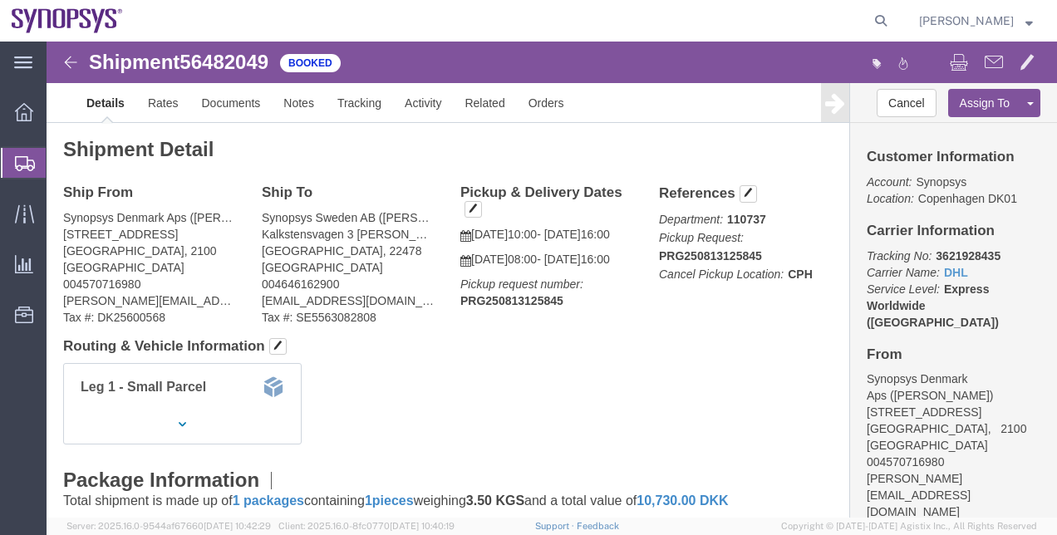
click at [0, 0] on span "Shipment Manager" at bounding box center [0, 0] width 0 height 0
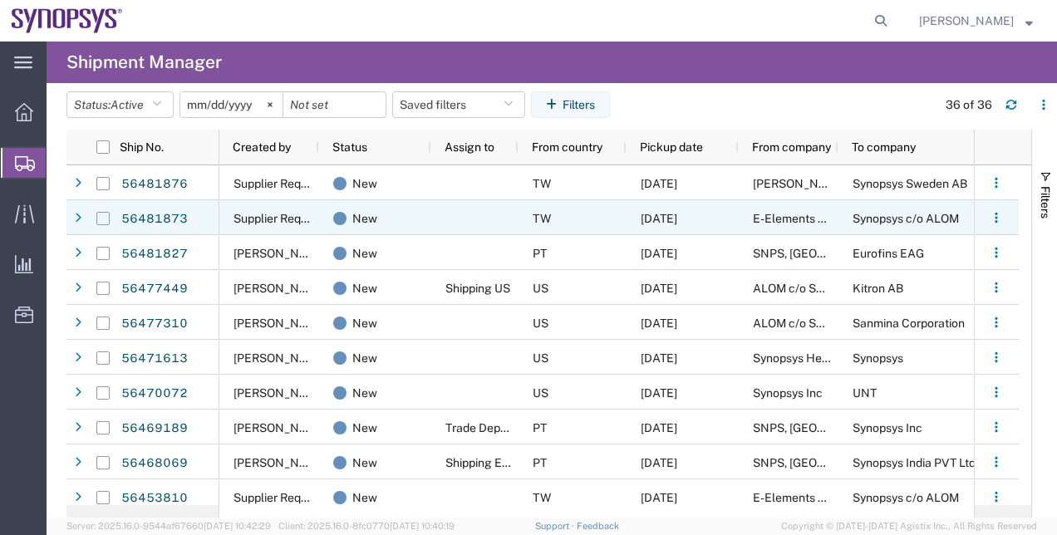
click at [97, 220] on input "Press Space to toggle row selection (unchecked)" at bounding box center [102, 218] width 13 height 13
checkbox input "true"
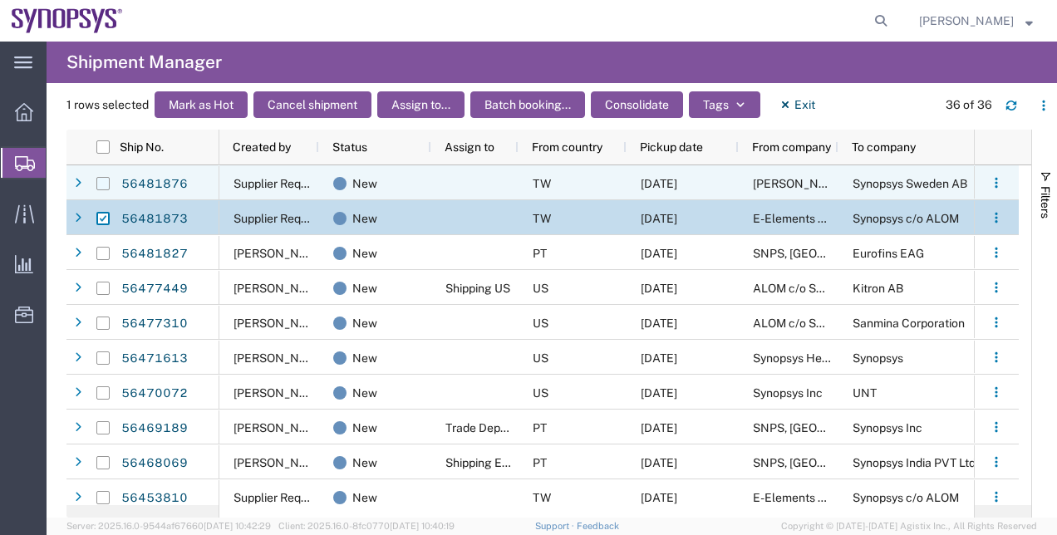
click at [106, 184] on input "Press Space to toggle row selection (unchecked)" at bounding box center [102, 183] width 13 height 13
checkbox input "true"
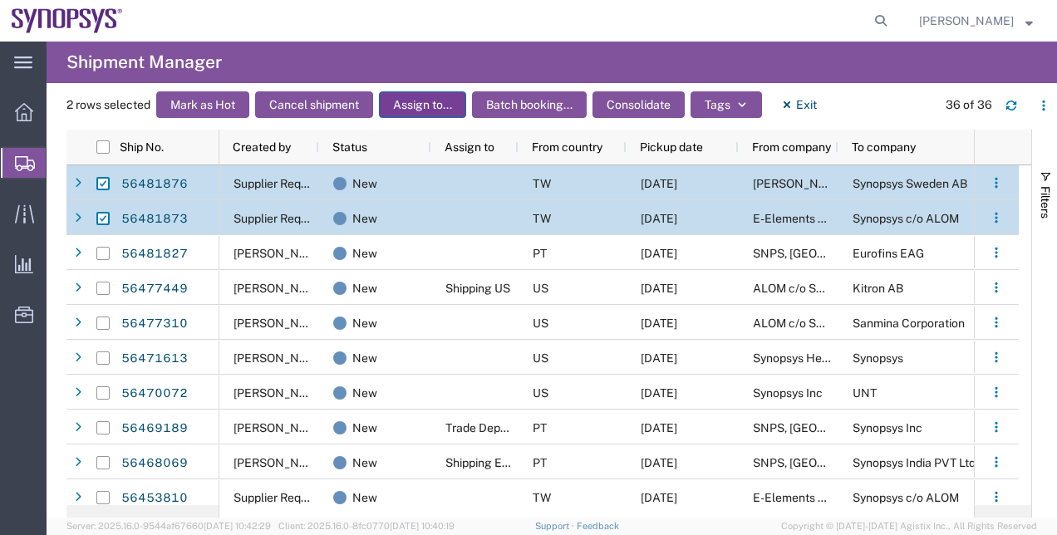
click at [397, 108] on button "Assign to..." at bounding box center [422, 104] width 87 height 27
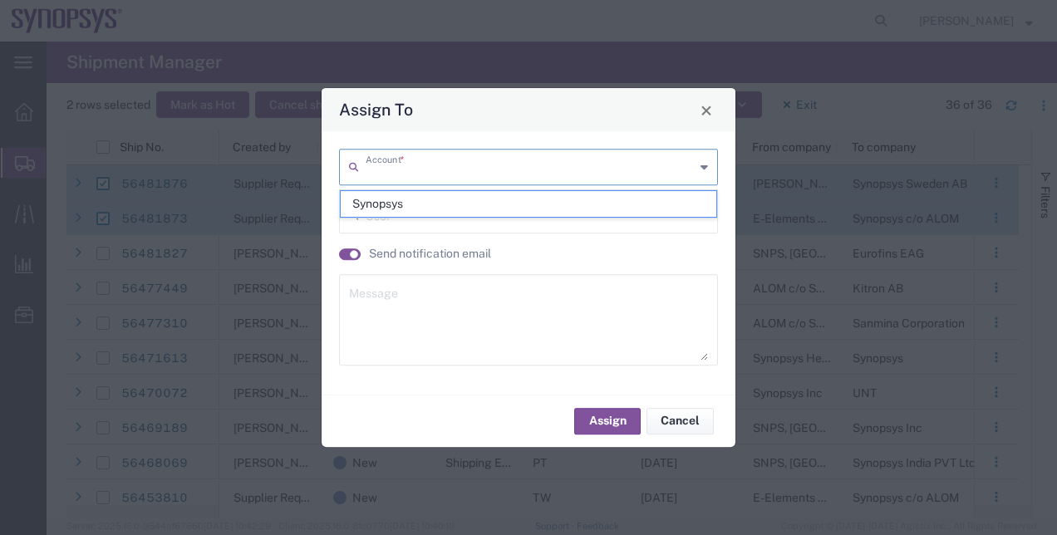
click at [395, 174] on input "text" at bounding box center [530, 165] width 329 height 29
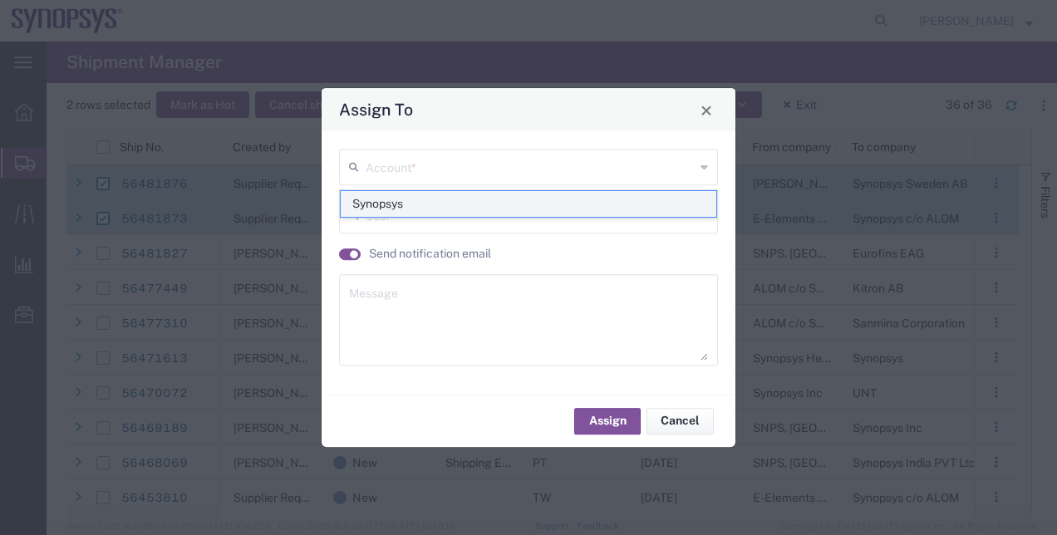
click at [386, 199] on span "Synopsys" at bounding box center [529, 204] width 376 height 26
type input "Synopsys"
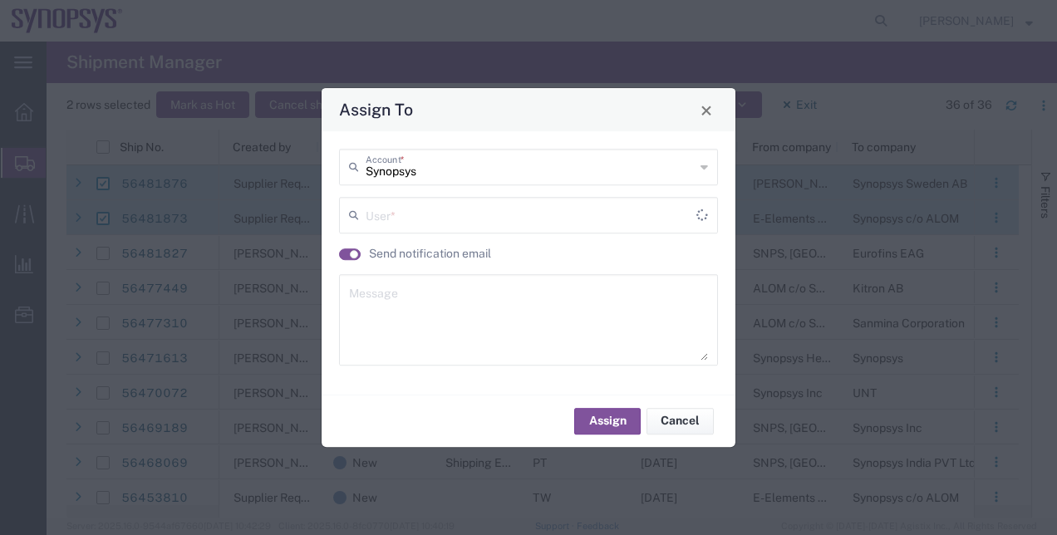
click at [415, 273] on div "Synopsys Account * User * Send notification email Message" at bounding box center [529, 263] width 396 height 228
click at [386, 202] on input "text" at bounding box center [531, 213] width 331 height 29
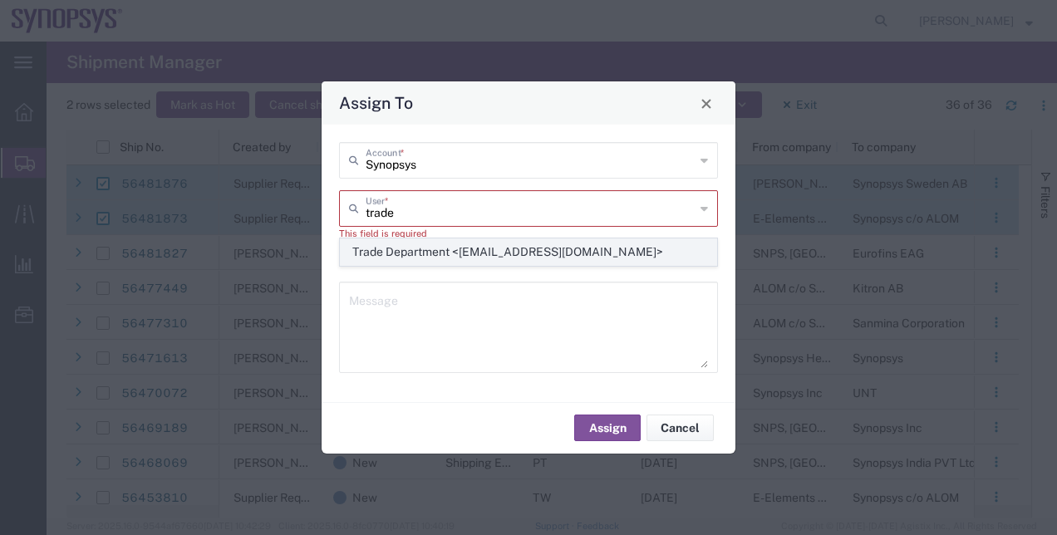
click at [661, 246] on span "Trade Department <trade@synopsys.com>" at bounding box center [529, 252] width 376 height 26
type input "Trade Department <trade@synopsys.com>"
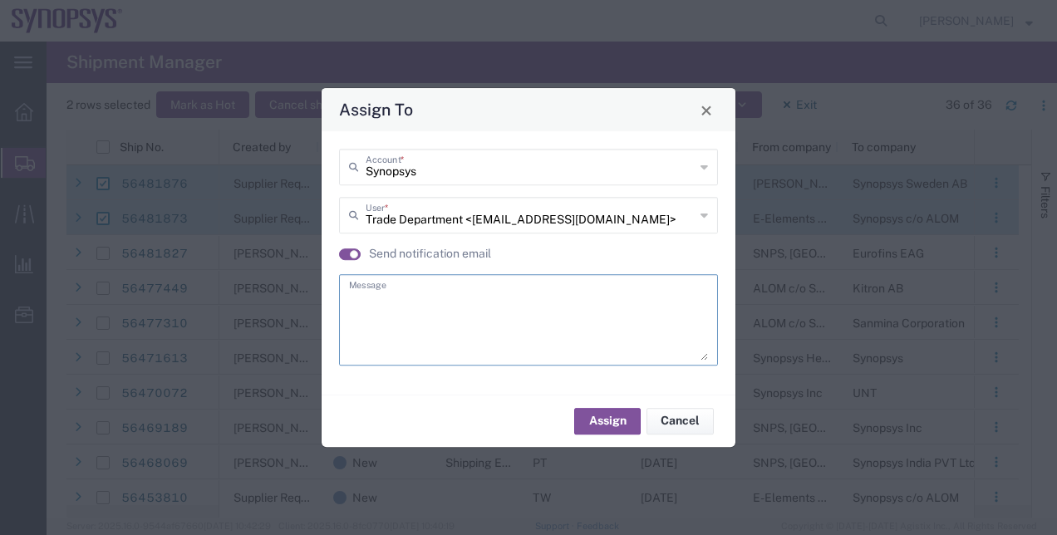
click at [650, 280] on textarea at bounding box center [528, 319] width 359 height 81
type textarea "."
click at [613, 422] on button "Assign" at bounding box center [607, 421] width 66 height 27
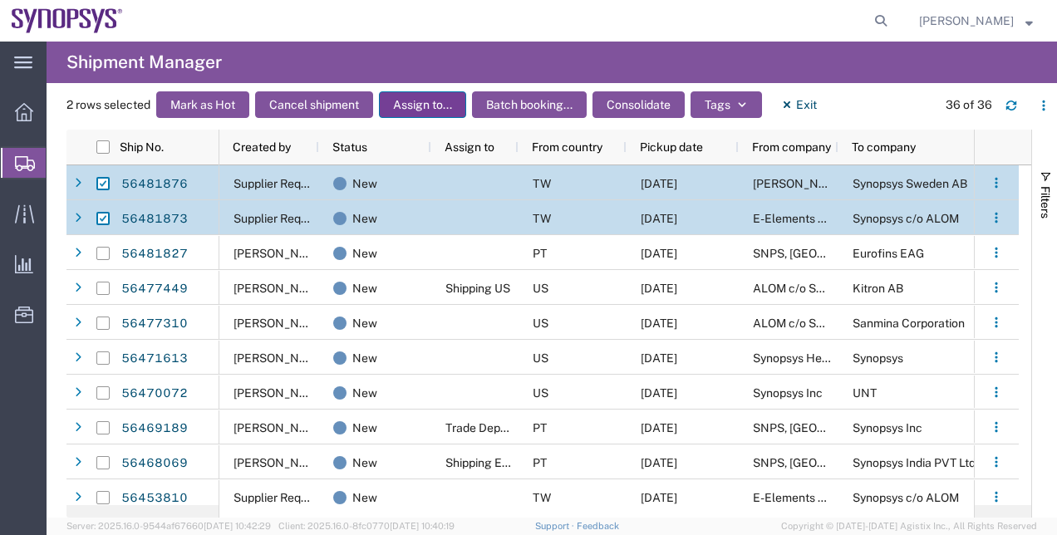
click at [417, 110] on button "Assign to..." at bounding box center [422, 104] width 87 height 27
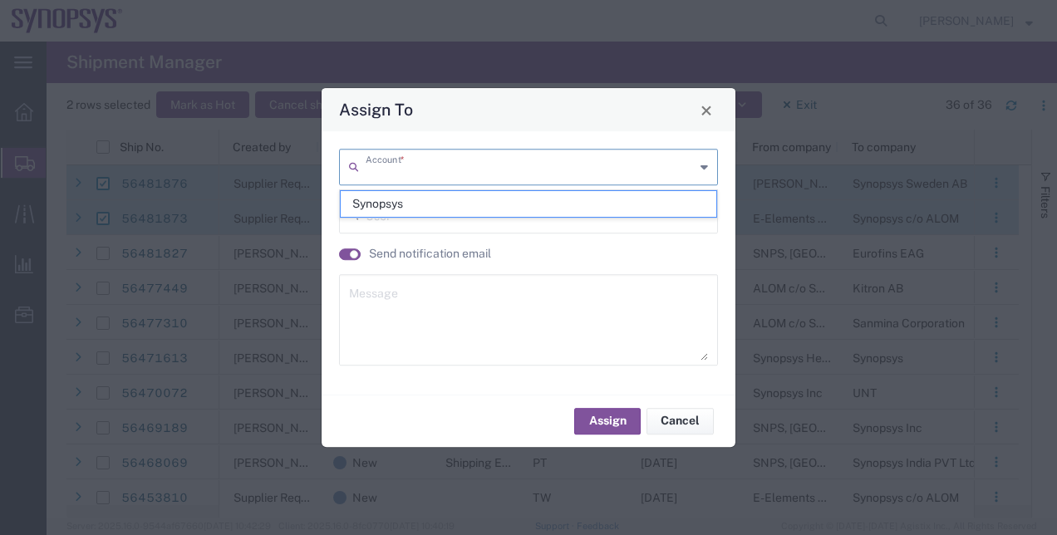
click at [411, 178] on input "text" at bounding box center [530, 165] width 329 height 29
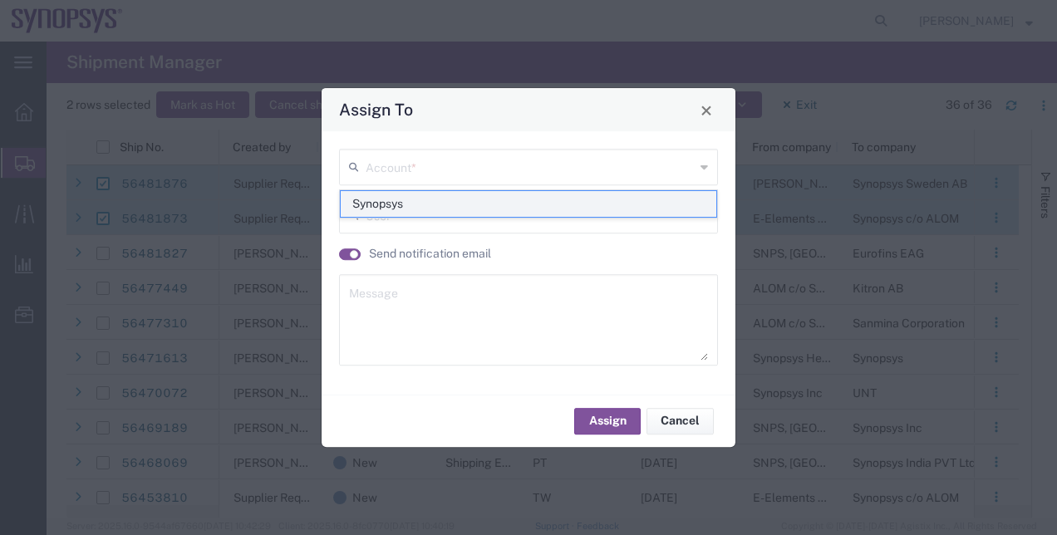
click at [385, 204] on span "Synopsys" at bounding box center [529, 204] width 376 height 26
type input "Synopsys"
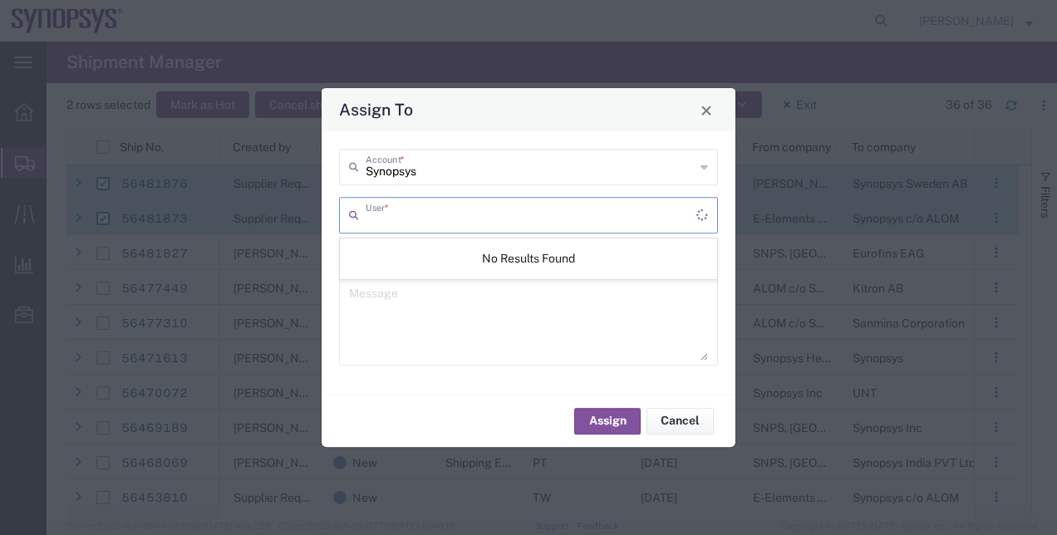
click at [395, 216] on input "text" at bounding box center [531, 213] width 331 height 29
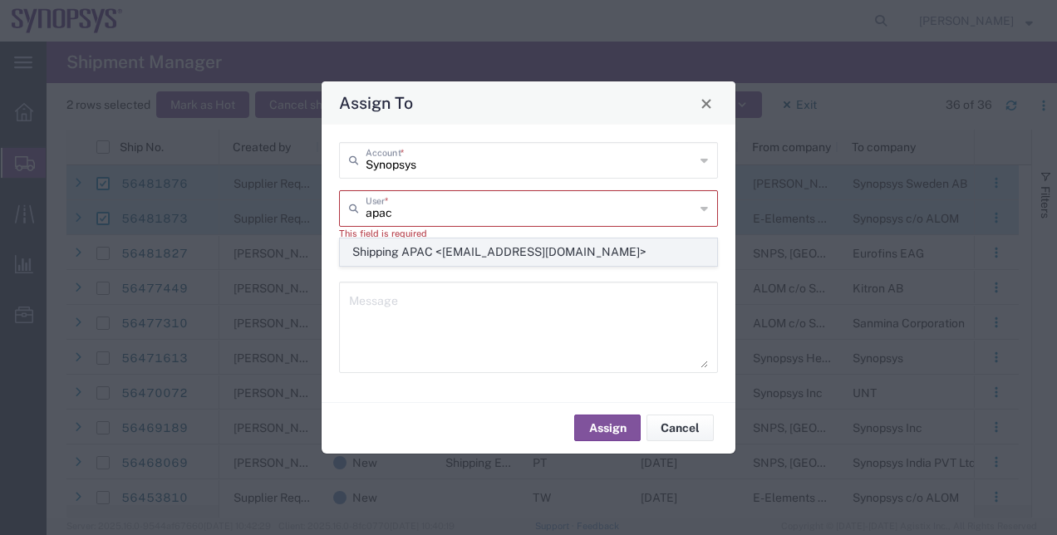
click at [479, 256] on span "Shipping APAC <shipping-apac@synopsys.com>" at bounding box center [529, 252] width 376 height 26
type input "Shipping APAC <shipping-apac@synopsys.com>"
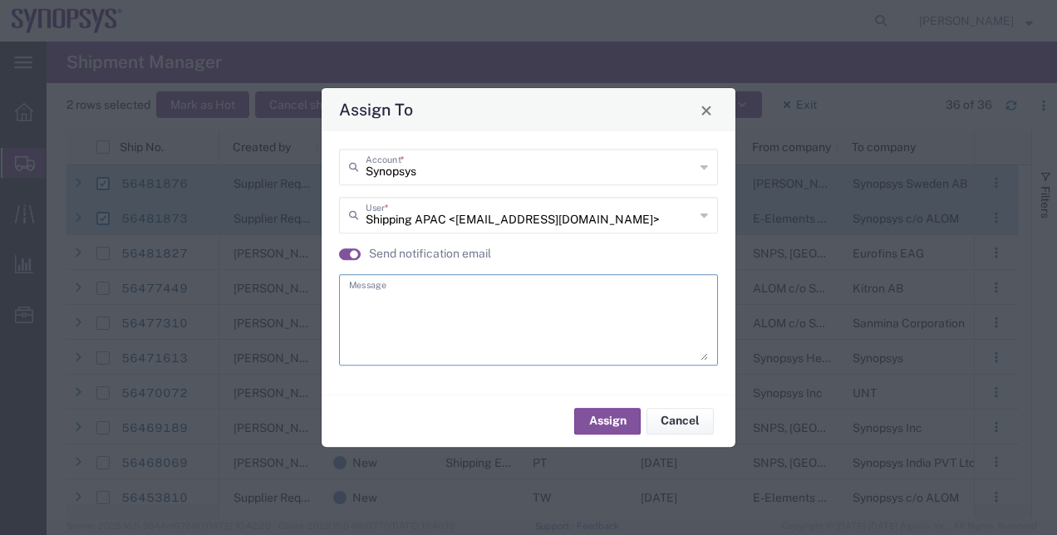
click at [470, 301] on textarea at bounding box center [528, 319] width 359 height 81
type textarea "."
click at [613, 420] on button "Assign" at bounding box center [607, 421] width 66 height 27
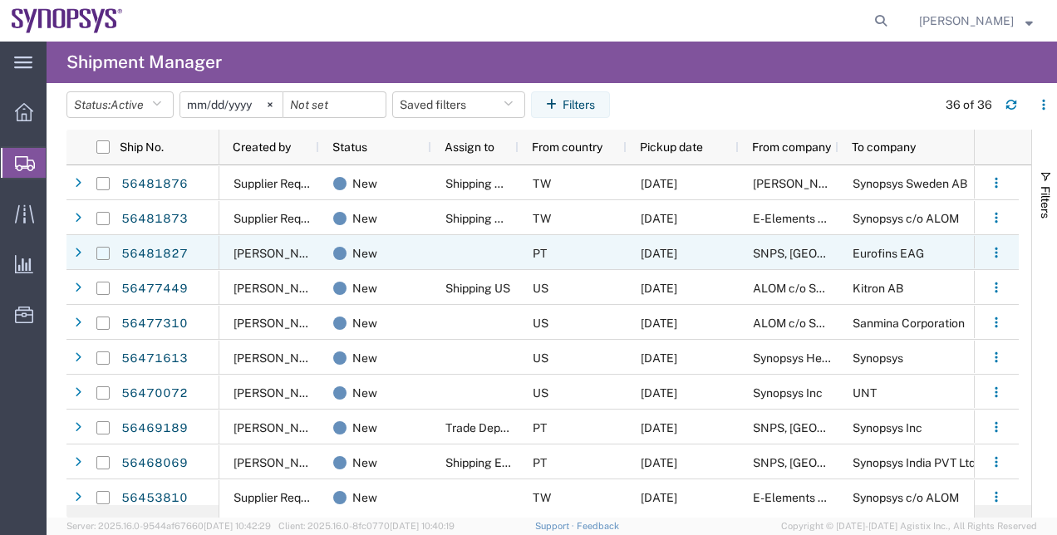
click at [105, 248] on input "Press Space to toggle row selection (unchecked)" at bounding box center [102, 253] width 13 height 13
checkbox input "true"
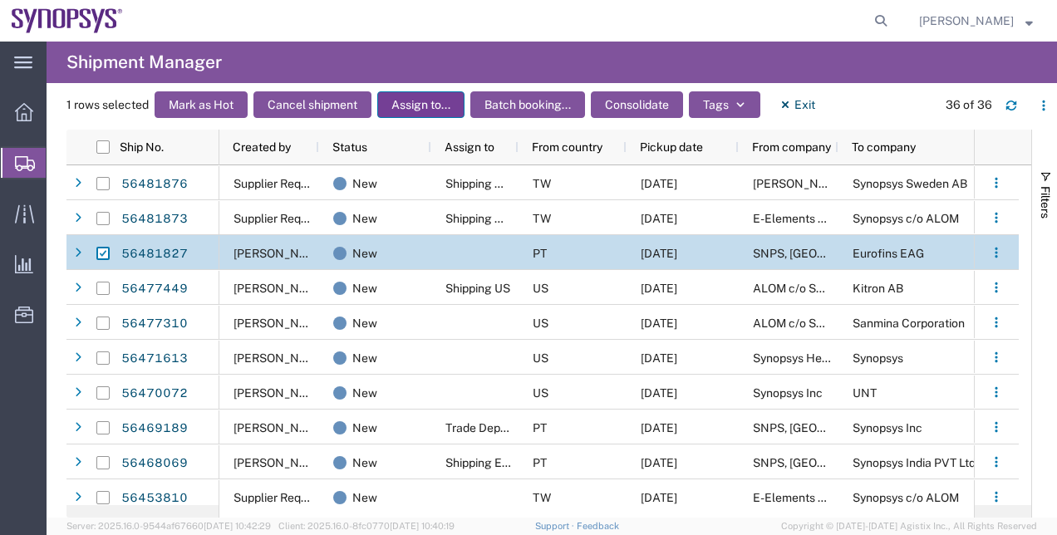
click at [441, 109] on button "Assign to..." at bounding box center [420, 104] width 87 height 27
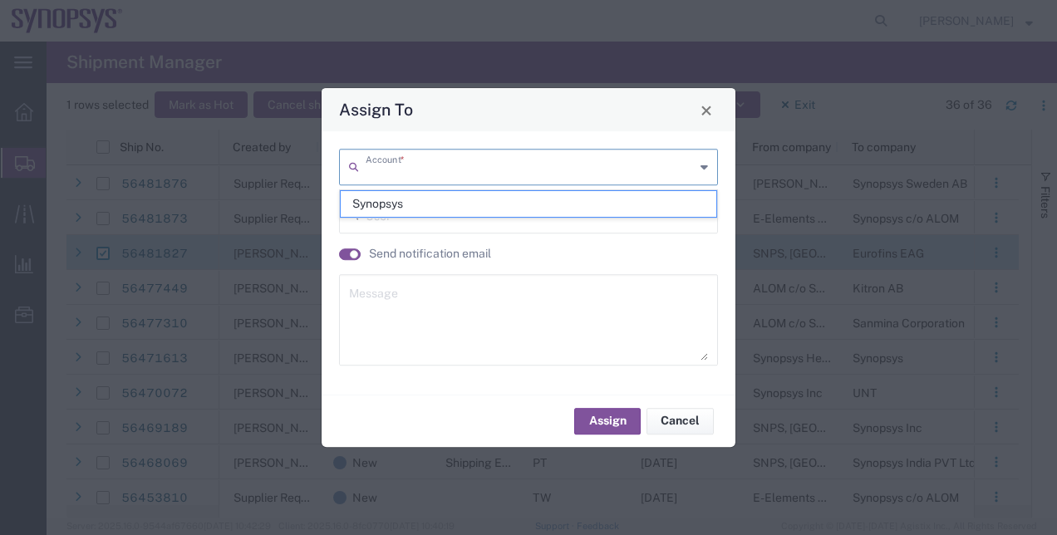
click at [409, 171] on input "text" at bounding box center [530, 165] width 329 height 29
click at [390, 204] on span "Synopsys" at bounding box center [529, 204] width 376 height 26
type input "Synopsys"
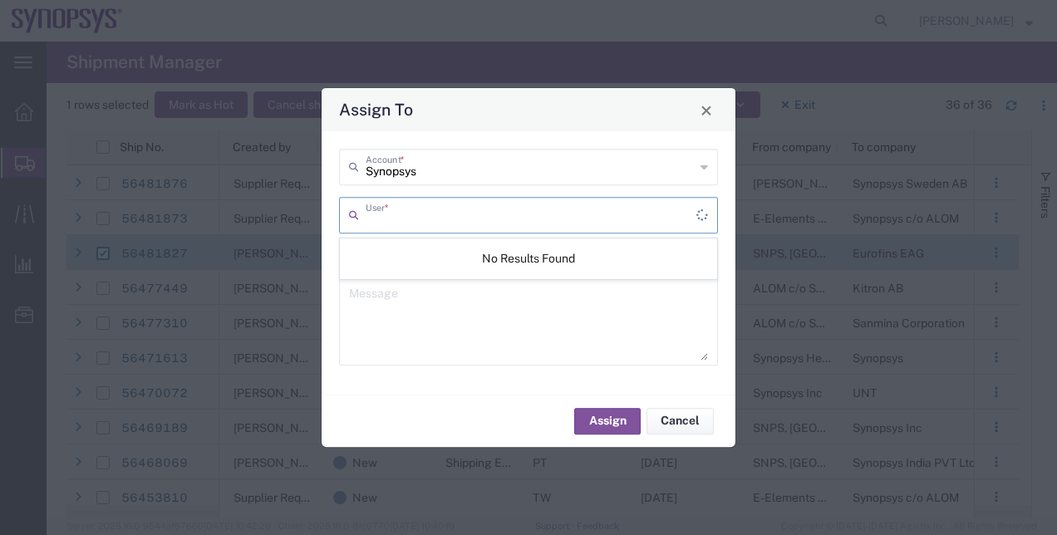
click at [390, 204] on input "text" at bounding box center [531, 213] width 331 height 29
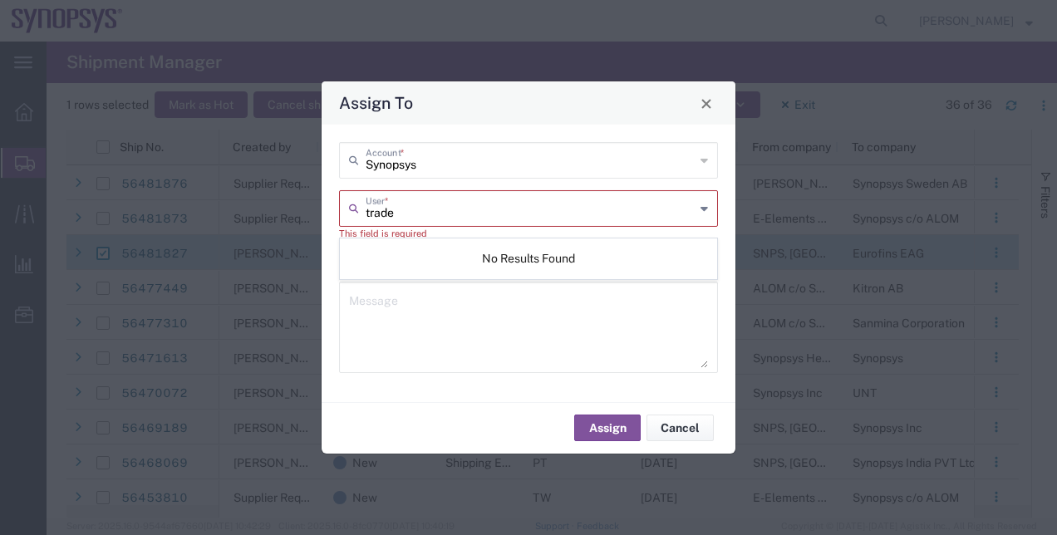
type input "trade"
click at [427, 308] on textarea at bounding box center [528, 326] width 359 height 81
type textarea "."
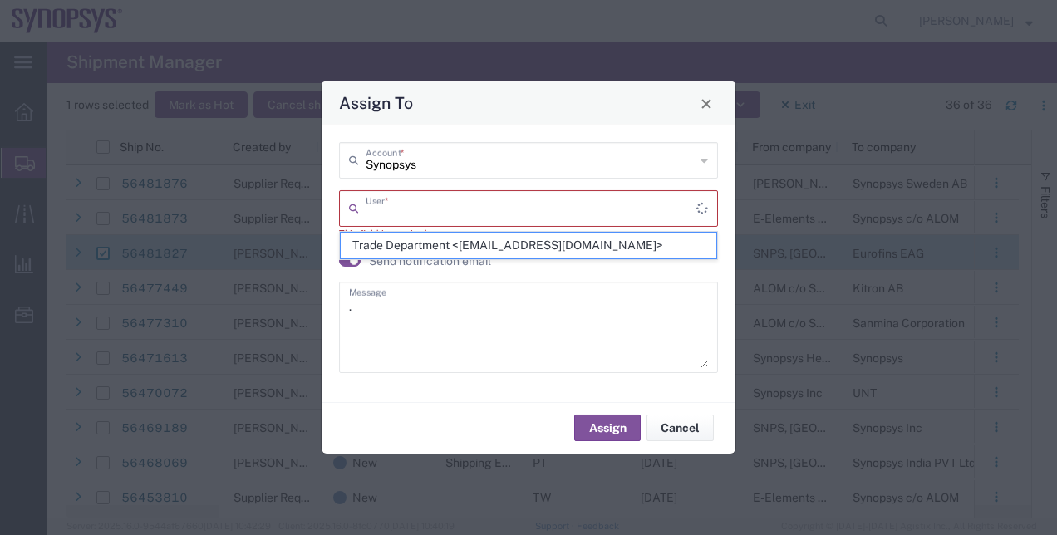
click at [407, 209] on input "text" at bounding box center [531, 207] width 331 height 29
click at [371, 244] on span "Trade Department <trade@synopsys.com>" at bounding box center [529, 246] width 376 height 26
type input "Trade Department <trade@synopsys.com>"
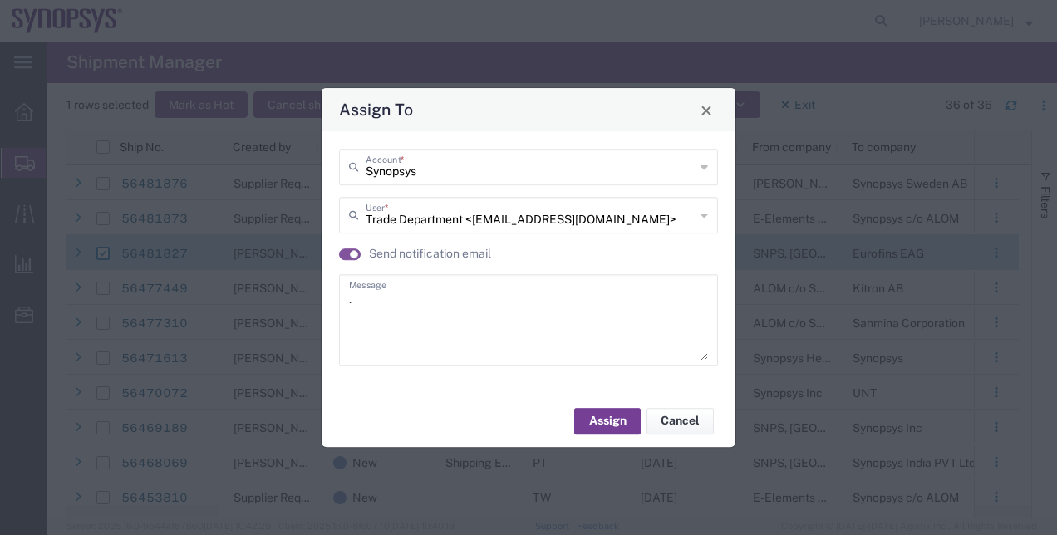
click at [623, 419] on button "Assign" at bounding box center [607, 421] width 66 height 27
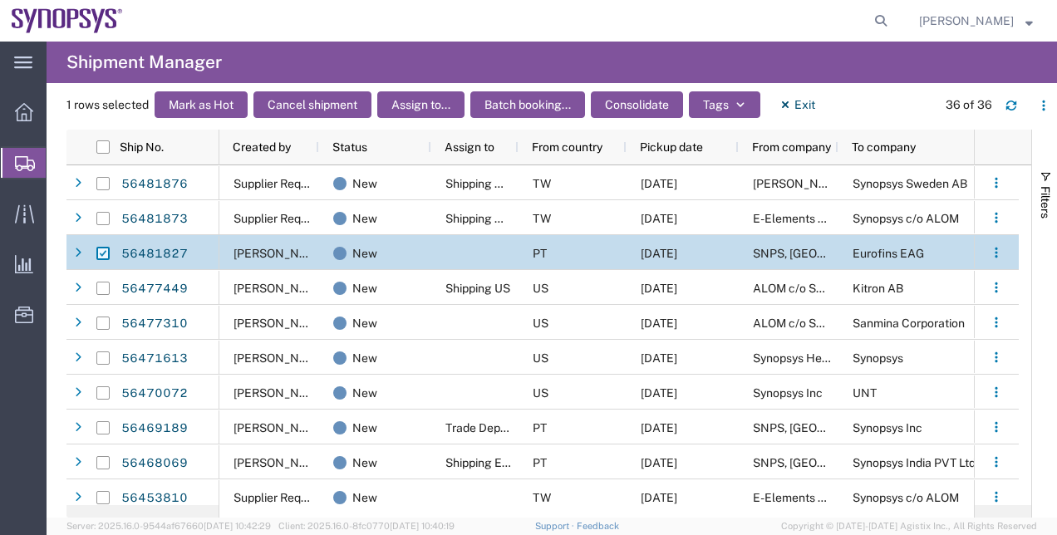
click at [105, 247] on input "Press Space to toggle row selection (checked)" at bounding box center [102, 253] width 13 height 13
checkbox input "false"
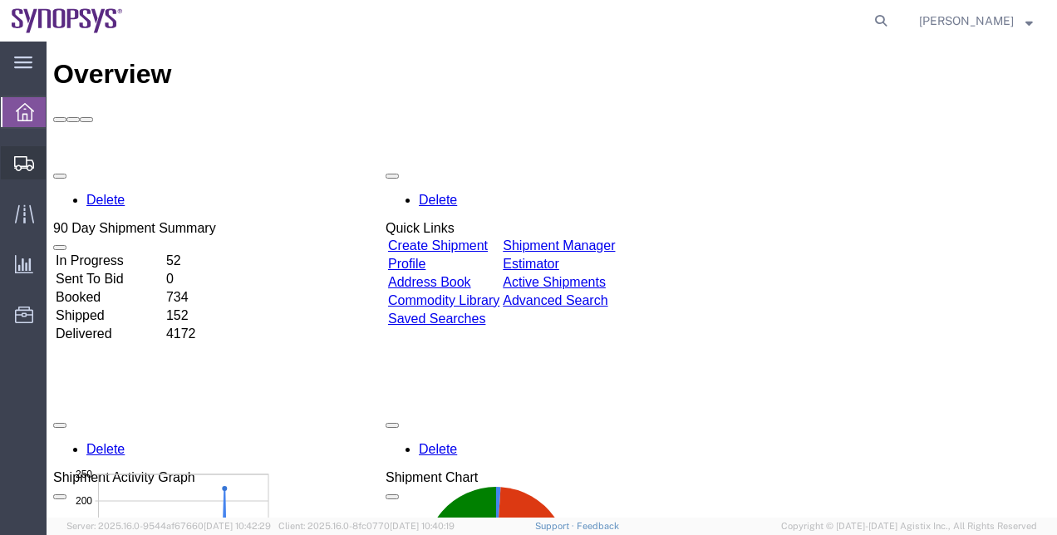
click at [0, 0] on span "Shipment Manager" at bounding box center [0, 0] width 0 height 0
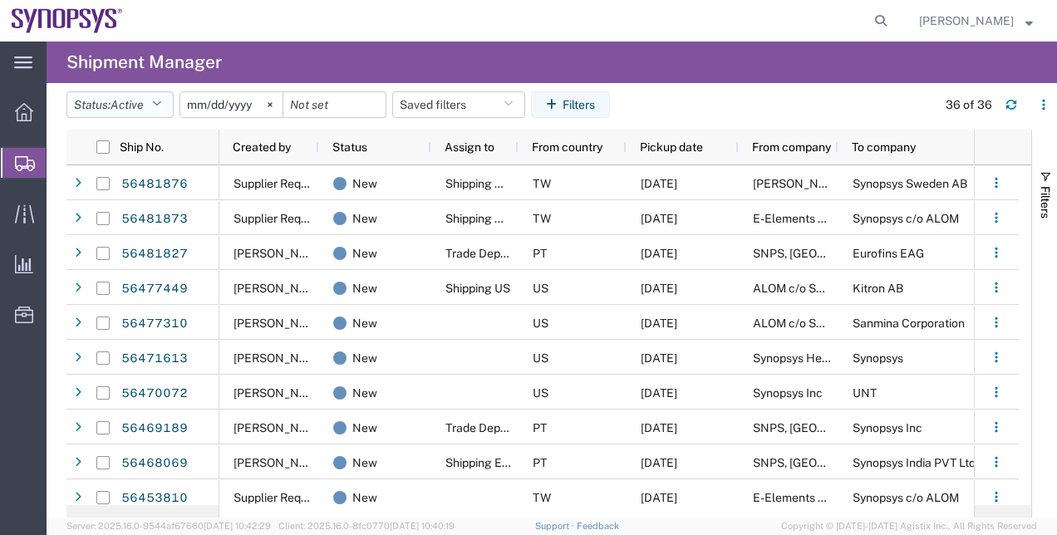
click at [169, 106] on button "Status: Active" at bounding box center [119, 104] width 107 height 27
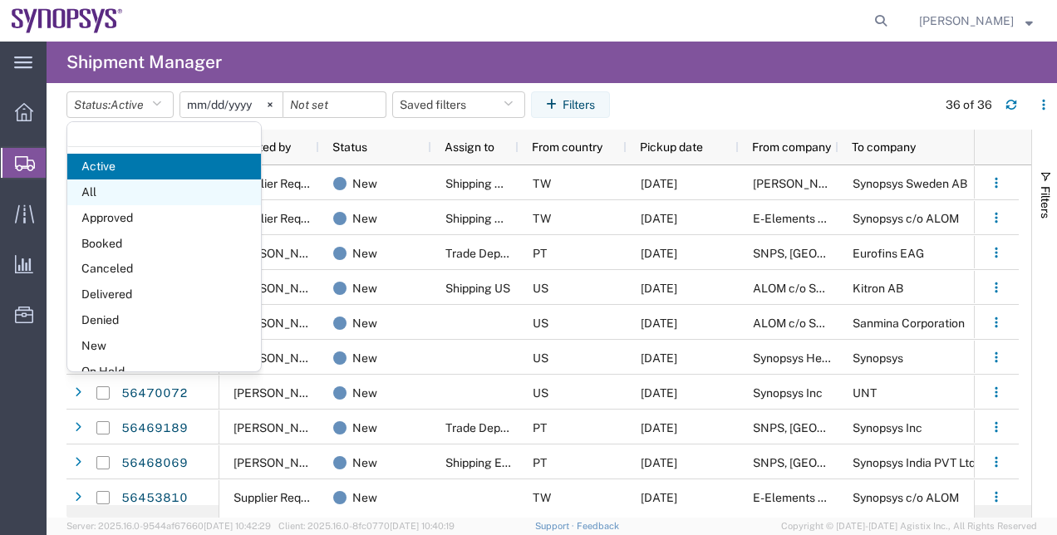
click at [155, 200] on span "All" at bounding box center [164, 192] width 194 height 26
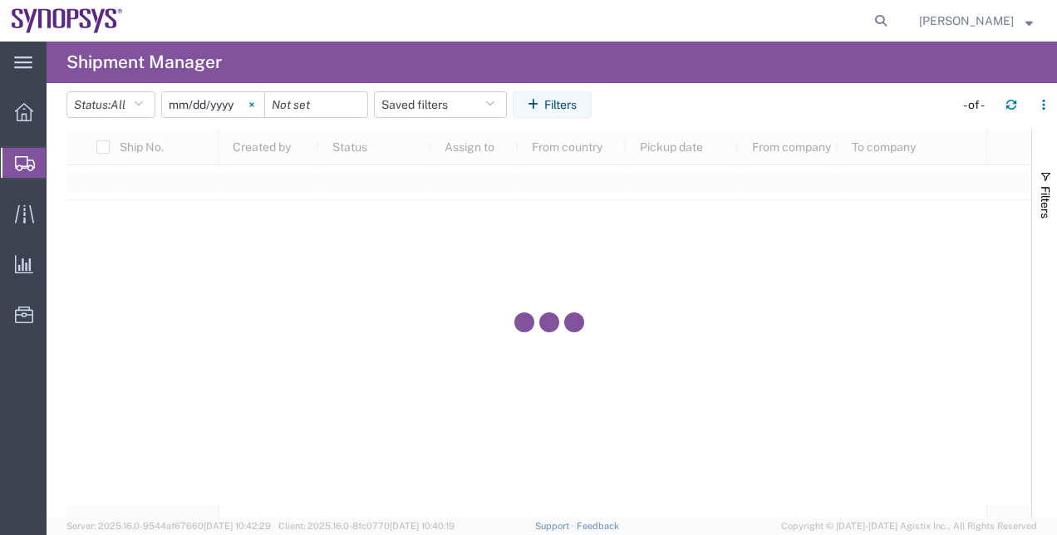
click at [258, 108] on svg-icon at bounding box center [251, 104] width 25 height 25
click at [537, 101] on icon "button" at bounding box center [536, 105] width 17 height 12
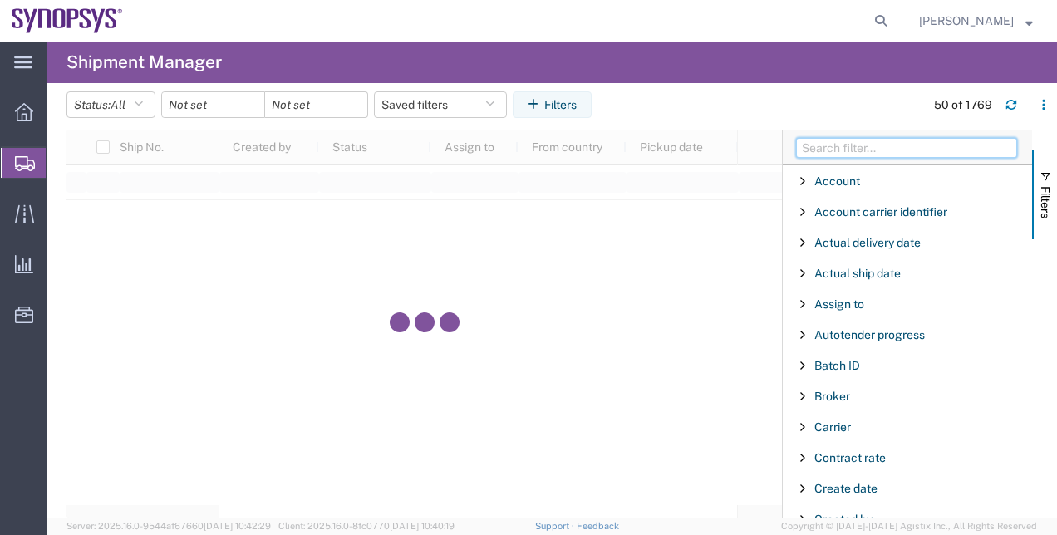
click at [819, 145] on input "Filter Columns Input" at bounding box center [906, 148] width 221 height 20
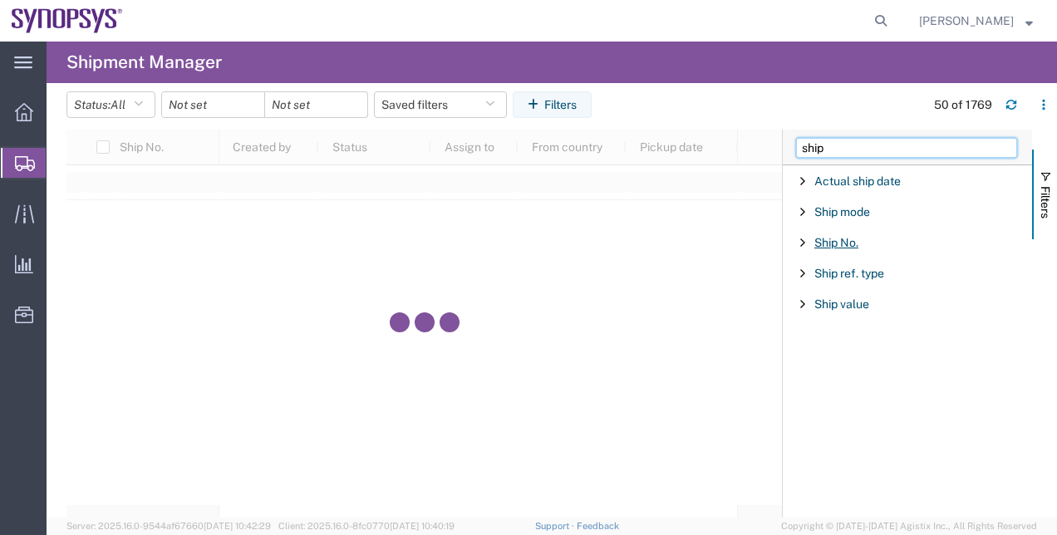
type input "ship"
click at [831, 244] on span "Ship No." at bounding box center [836, 242] width 44 height 13
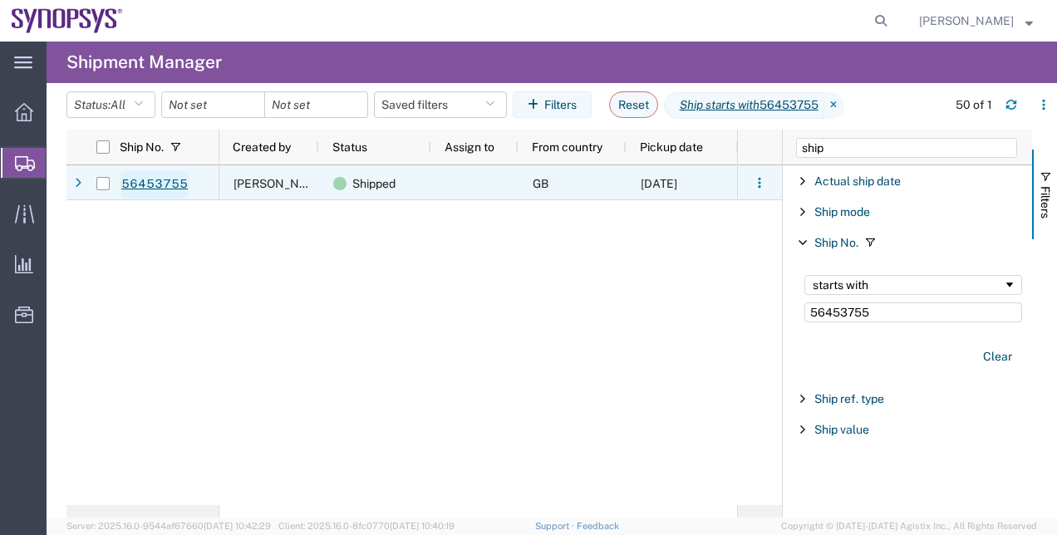
type input "56453755"
click at [160, 189] on link "56453755" at bounding box center [154, 184] width 68 height 27
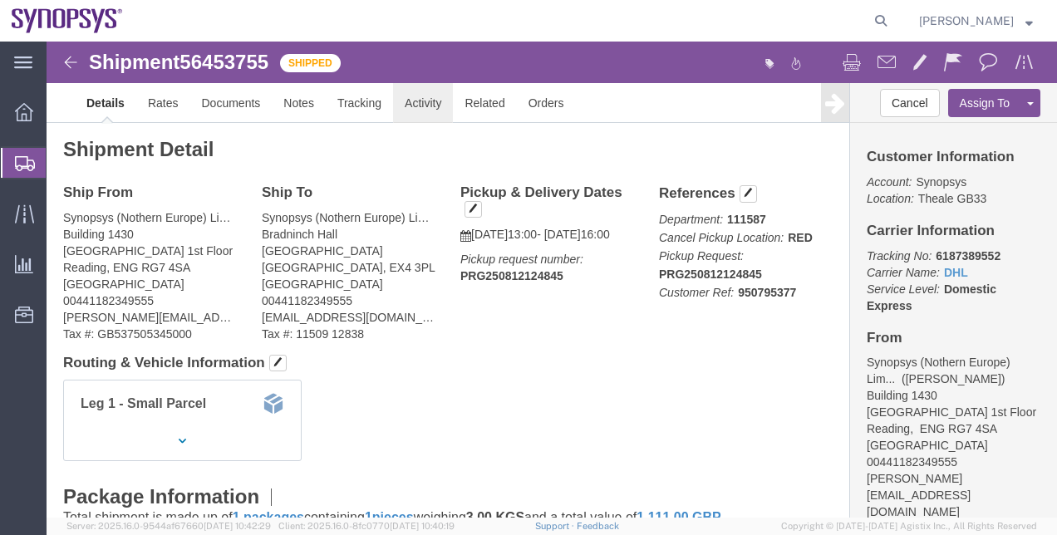
click link "Activity"
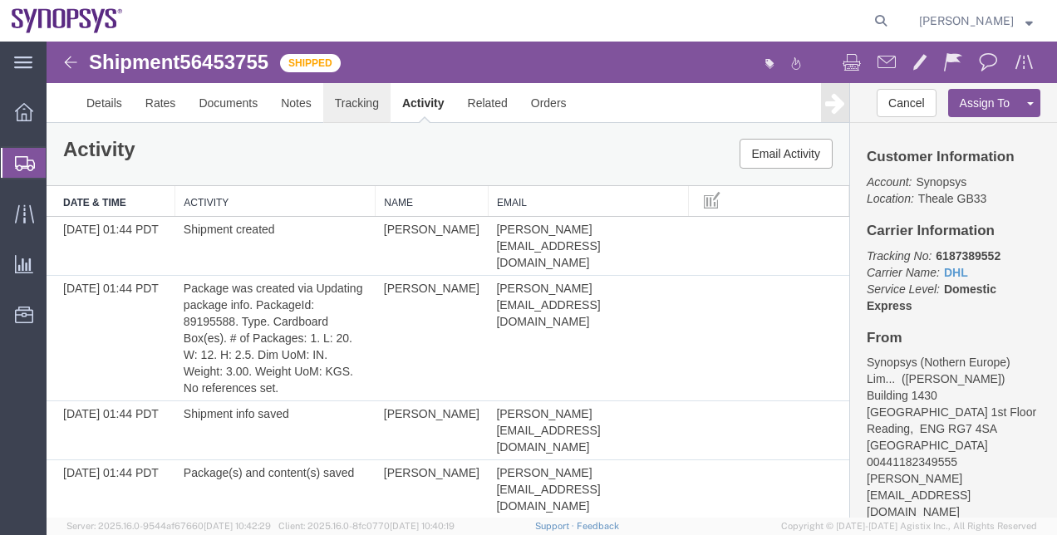
click at [354, 112] on link "Tracking" at bounding box center [356, 103] width 67 height 40
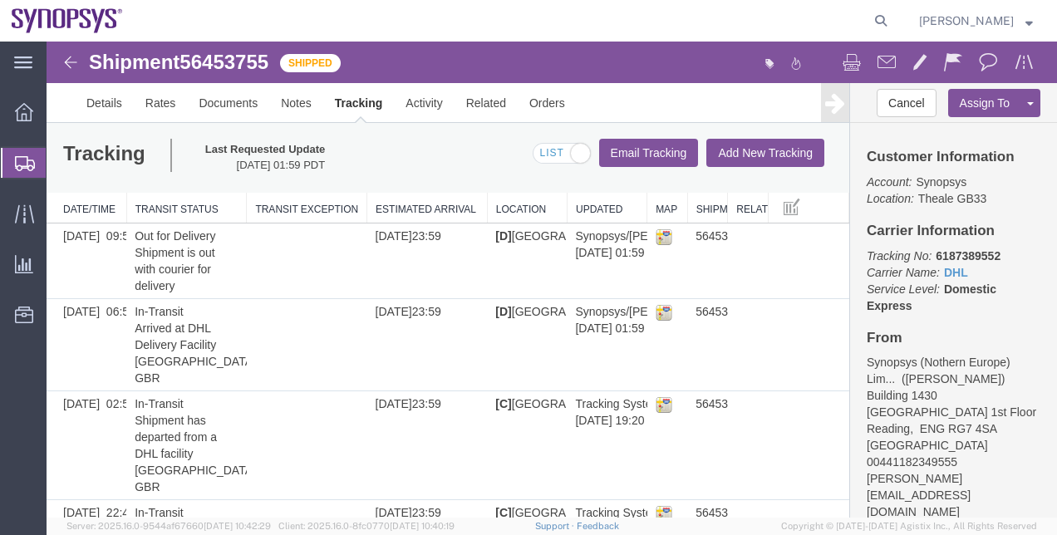
click at [976, 253] on b "6187389552" at bounding box center [967, 255] width 65 height 13
copy b "6187389552"
